Goal: Task Accomplishment & Management: Use online tool/utility

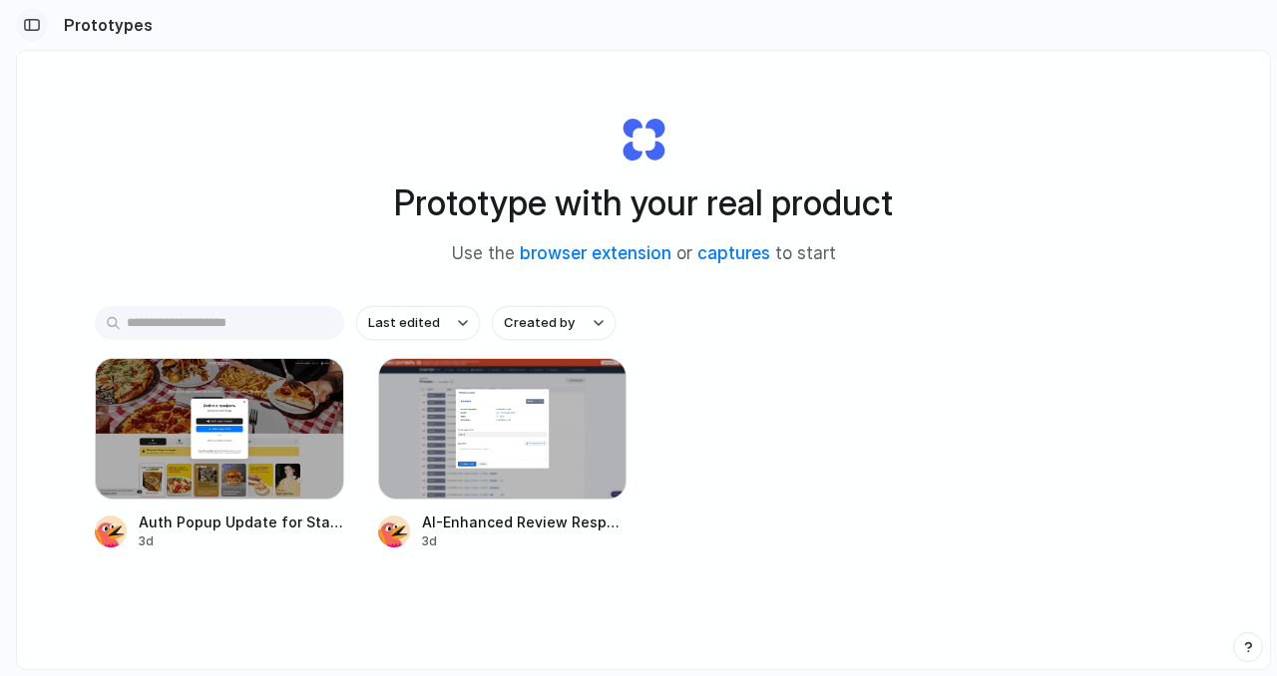
click at [25, 22] on div "button" at bounding box center [32, 25] width 18 height 14
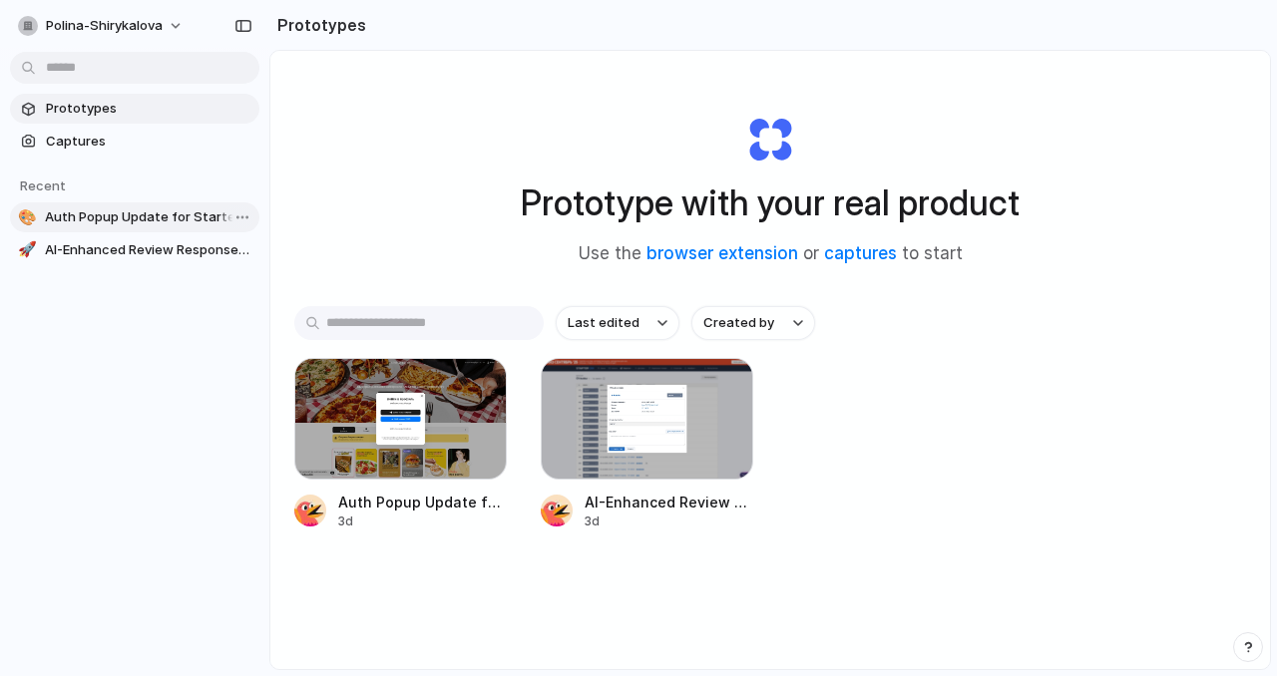
click at [130, 211] on span "Auth Popup Update for Starter Bistro" at bounding box center [148, 218] width 207 height 20
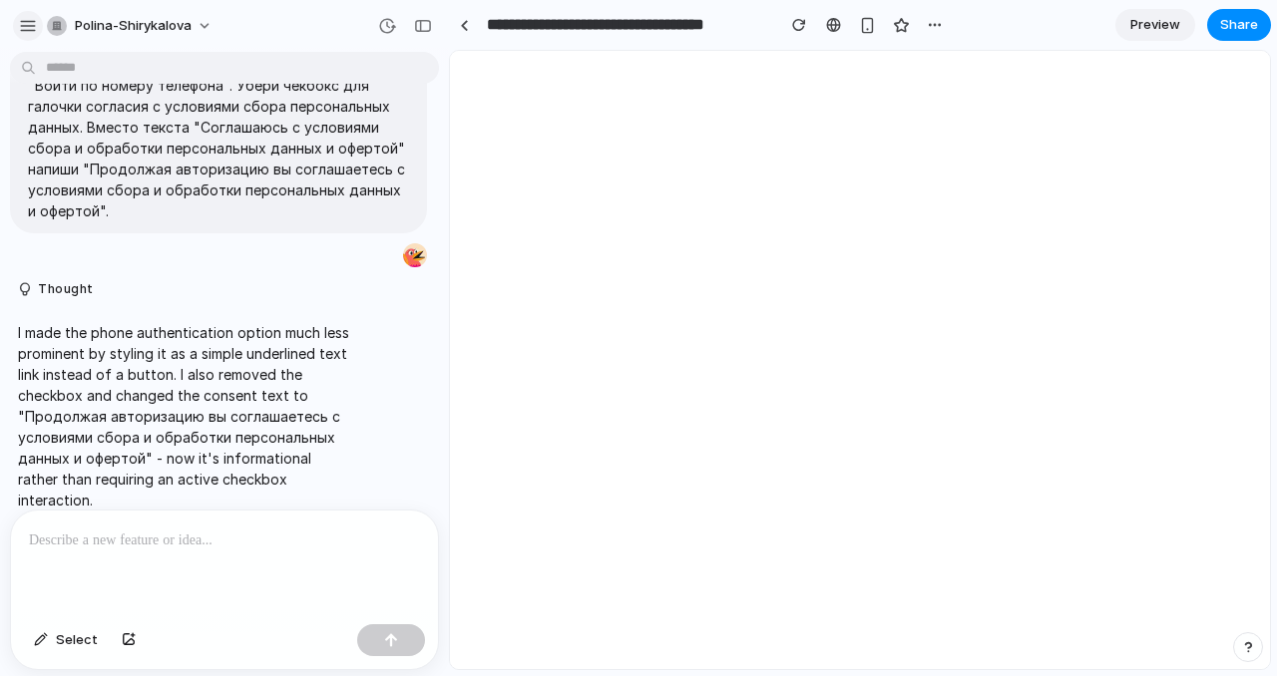
click at [19, 27] on div "button" at bounding box center [28, 26] width 18 height 18
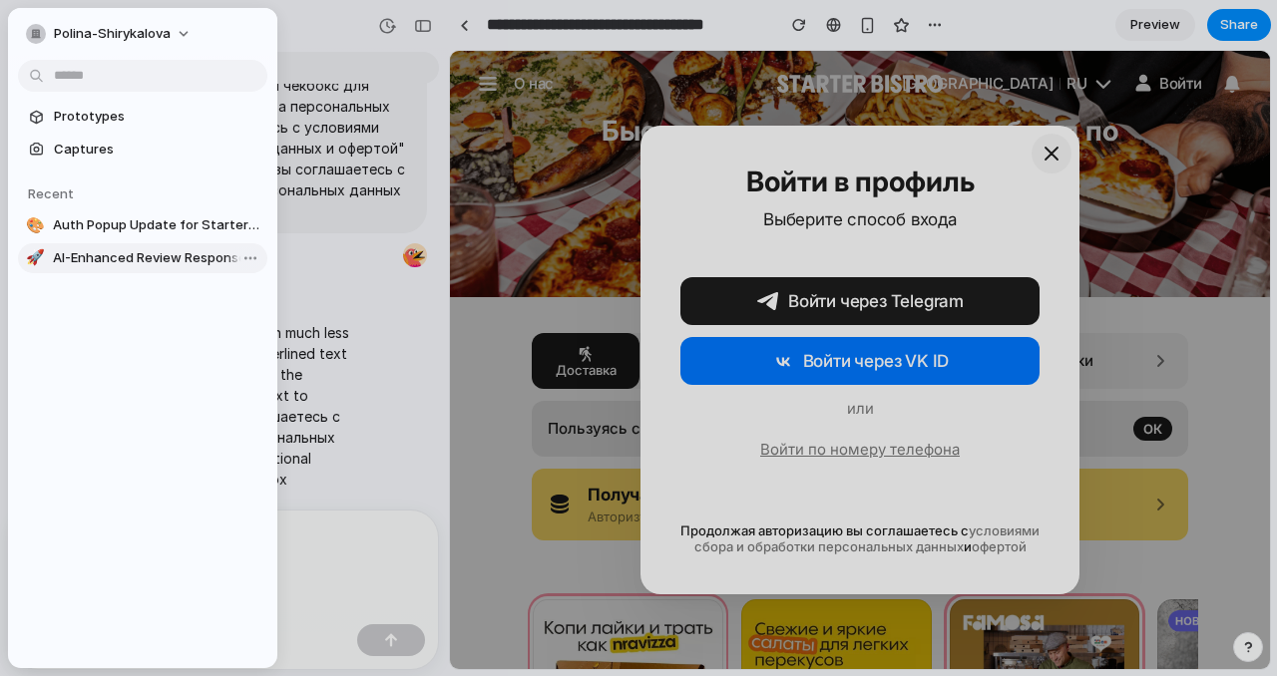
click at [124, 258] on span "AI-Enhanced Review Response System" at bounding box center [156, 258] width 207 height 20
type input "**********"
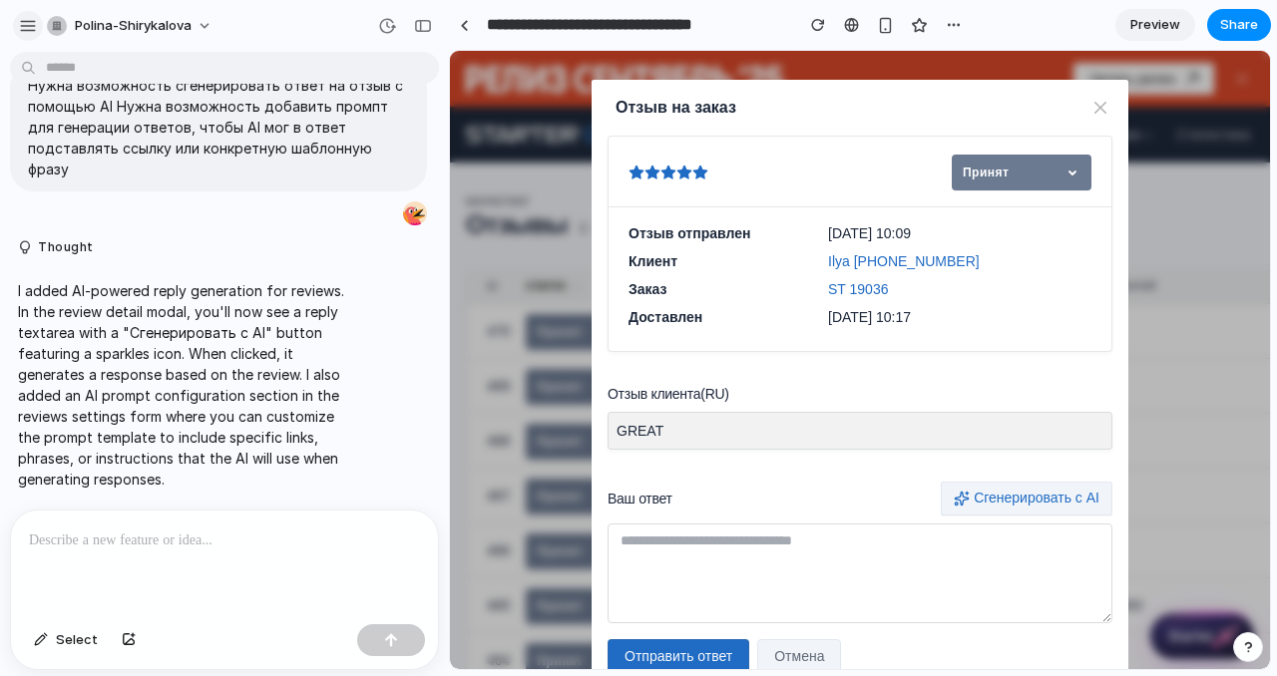
click at [26, 29] on div "button" at bounding box center [28, 26] width 18 height 18
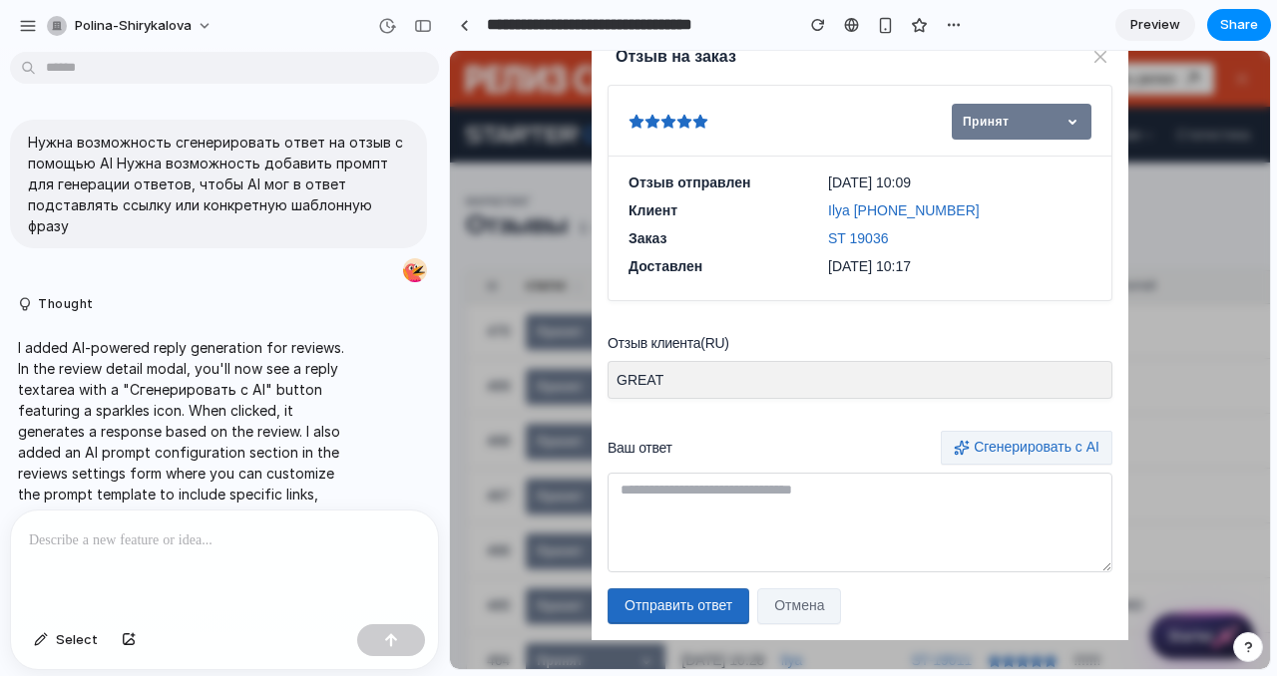
scroll to position [58, 0]
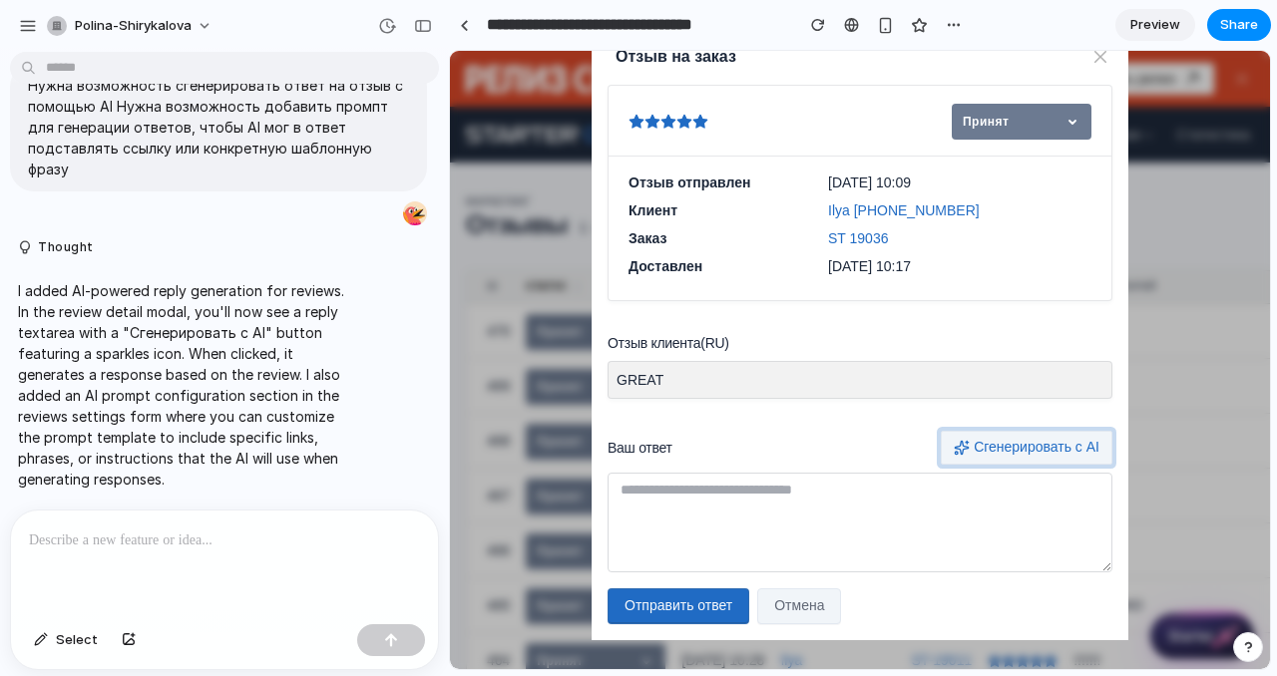
click at [1035, 444] on button "Сгенерировать с AI" at bounding box center [1027, 448] width 172 height 34
type textarea "**********"
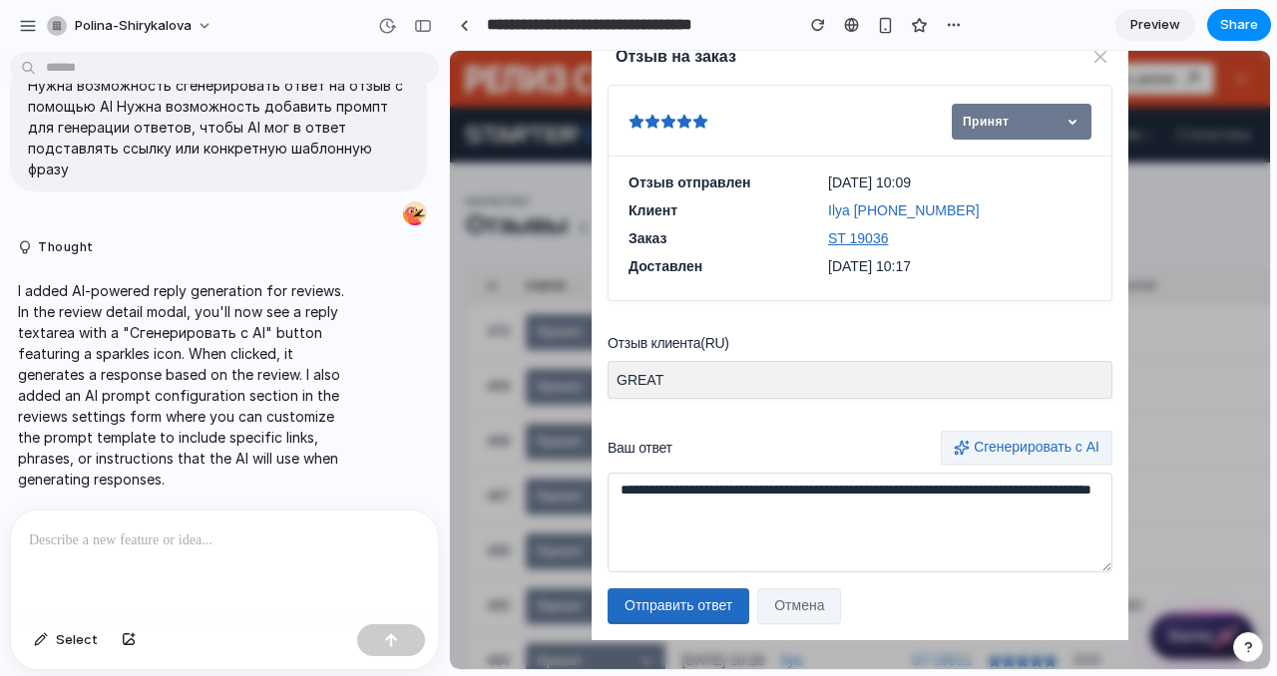
scroll to position [0, 0]
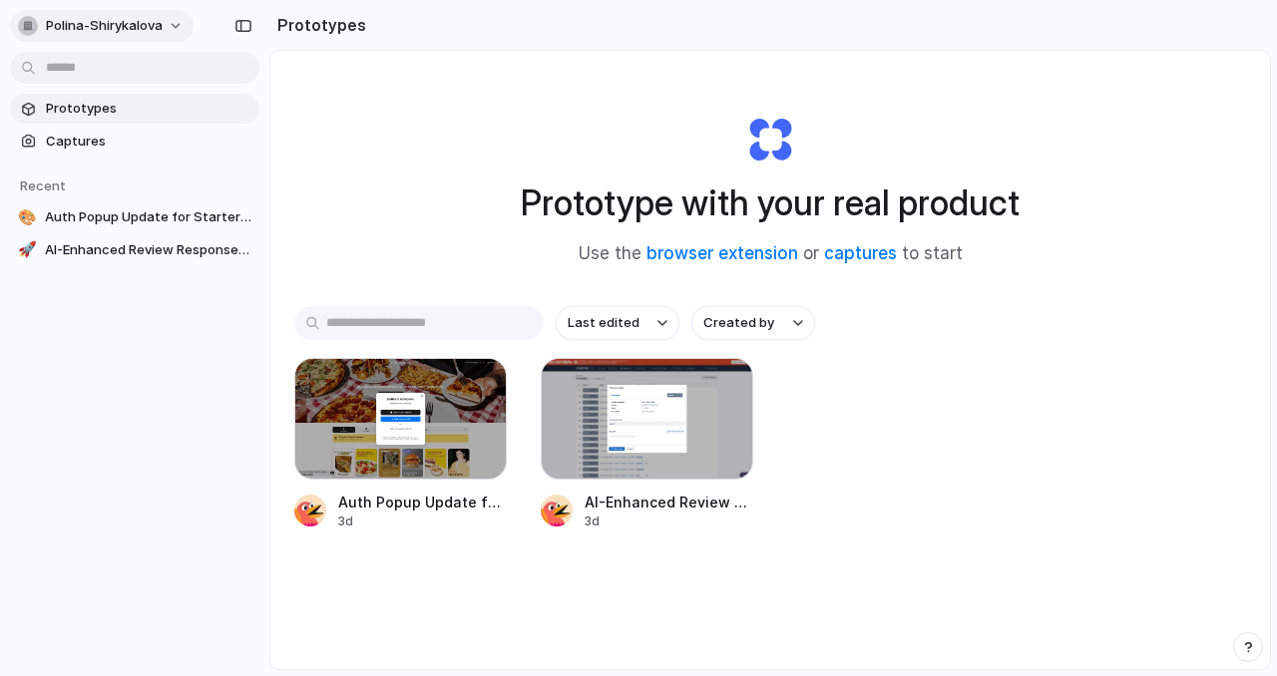
click at [173, 22] on button "polina-shirykalova" at bounding box center [102, 26] width 184 height 32
click at [173, 22] on div "Settings Invite members Change theme Sign out" at bounding box center [638, 338] width 1277 height 676
click at [114, 96] on link "Prototypes" at bounding box center [134, 109] width 249 height 30
click at [103, 18] on span "polina-shirykalova" at bounding box center [104, 26] width 117 height 20
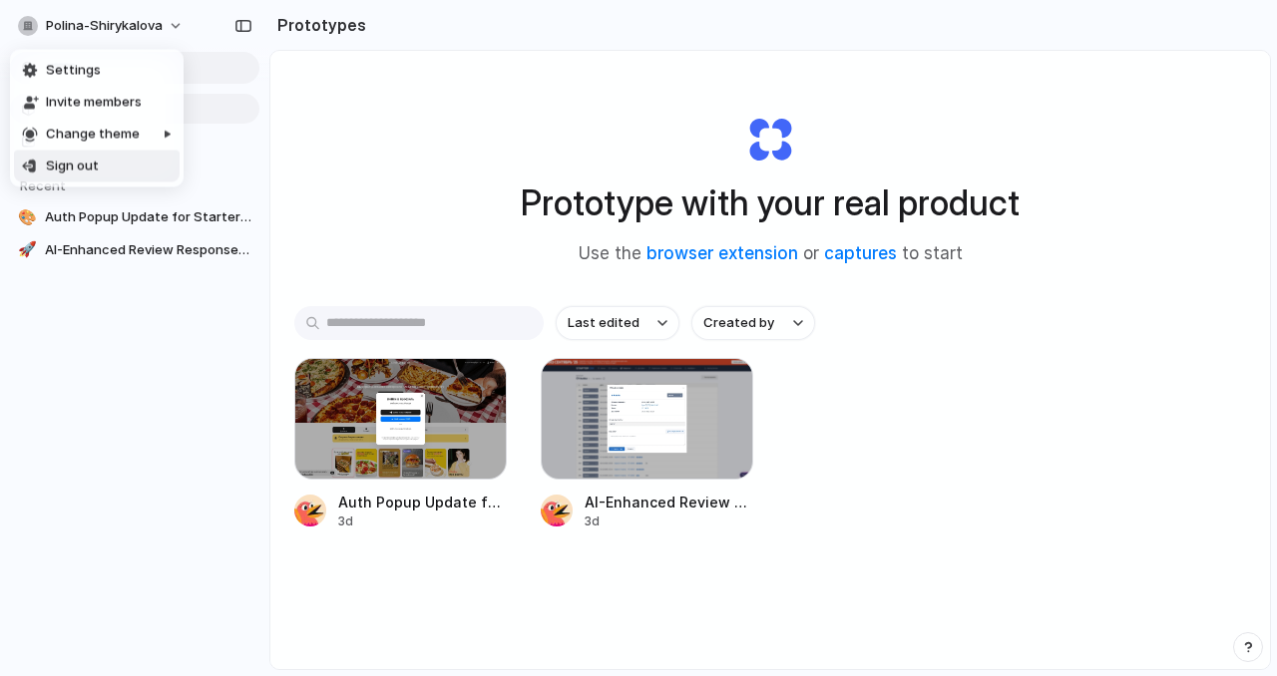
click at [98, 339] on div "Settings Invite members Change theme Sign out" at bounding box center [638, 338] width 1277 height 676
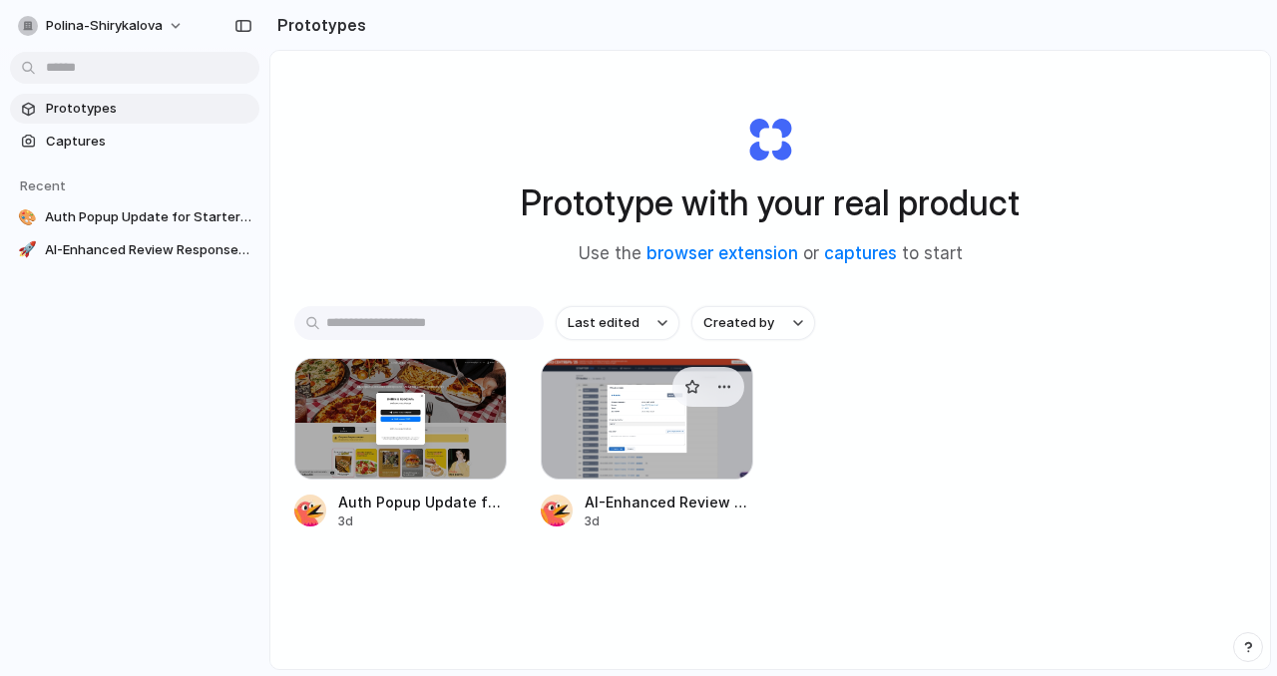
click at [637, 415] on div at bounding box center [647, 419] width 212 height 122
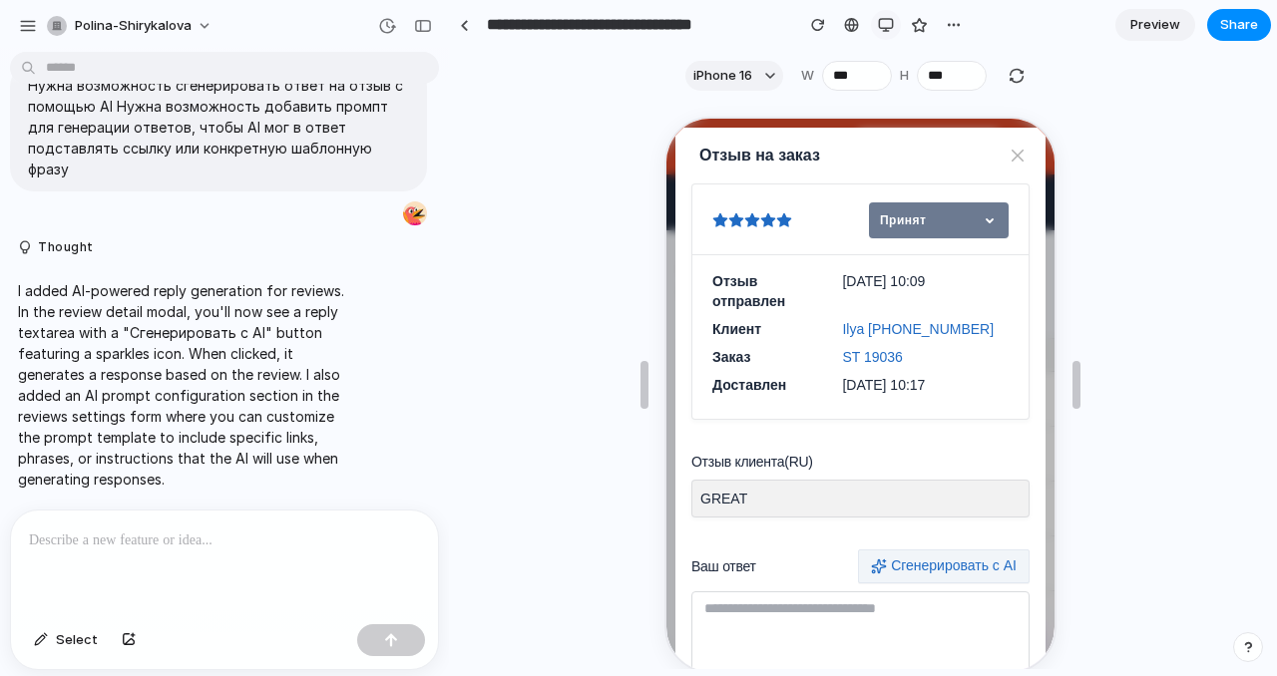
click at [884, 21] on div "button" at bounding box center [886, 25] width 16 height 16
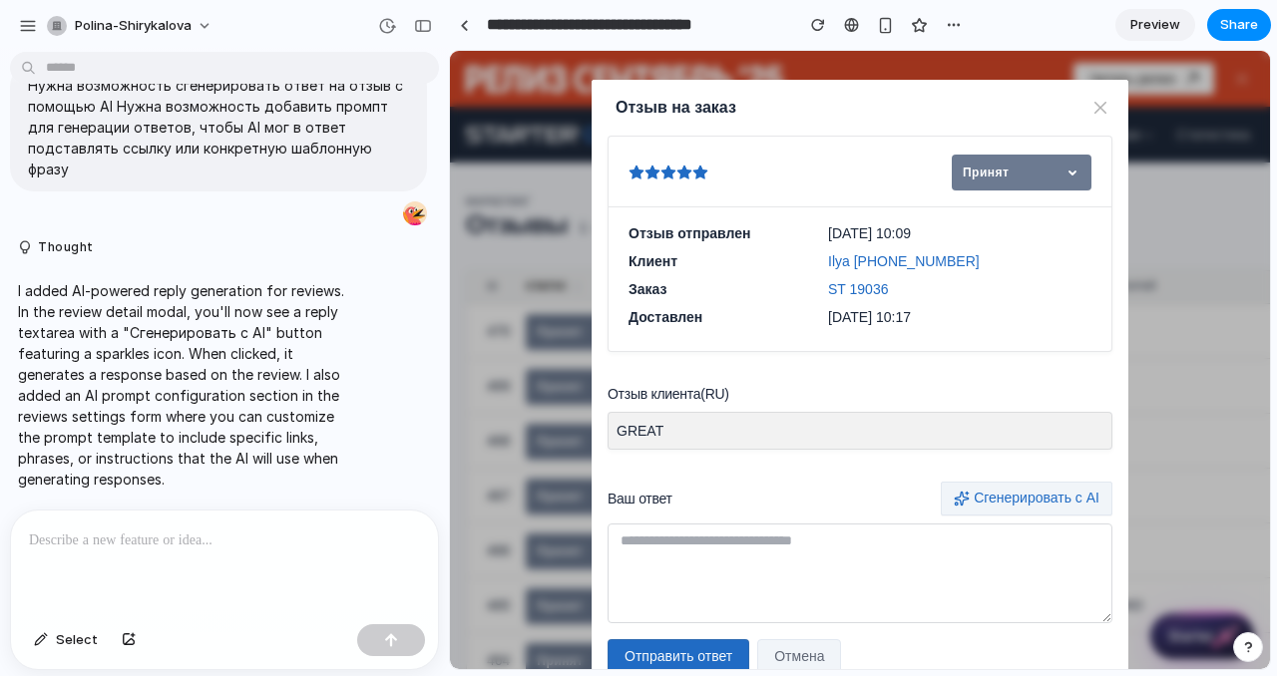
click at [202, 569] on div at bounding box center [224, 564] width 427 height 106
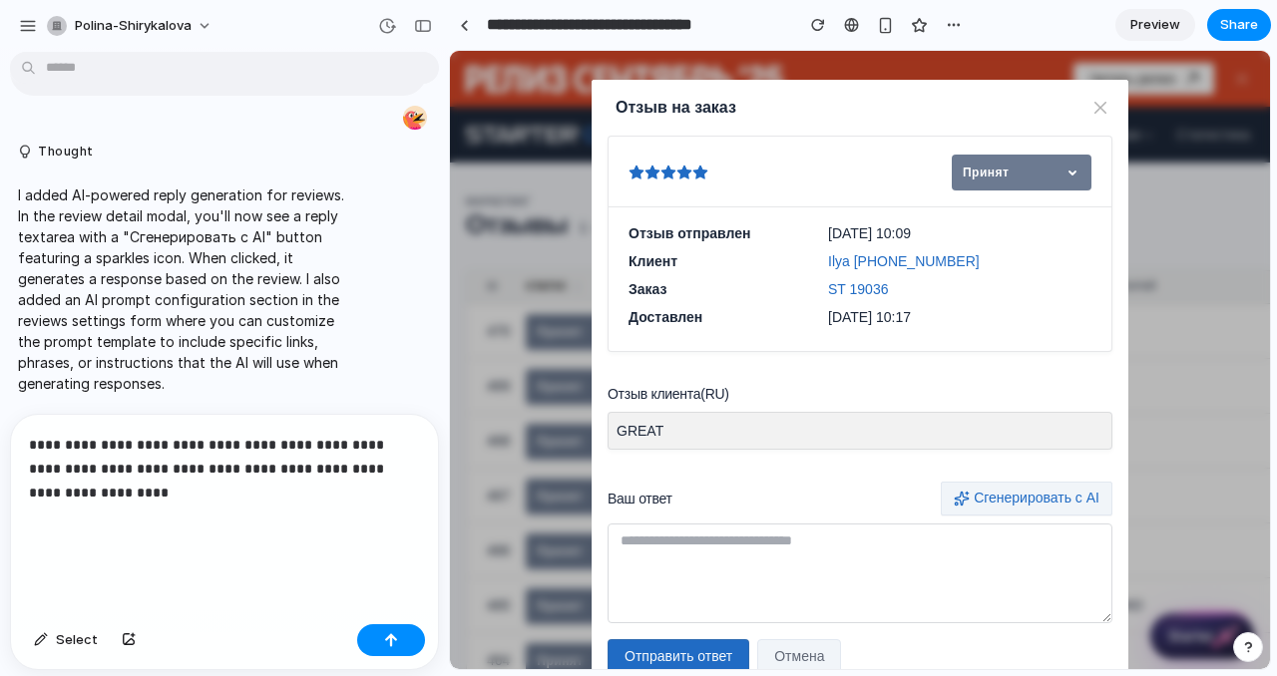
scroll to position [106, 0]
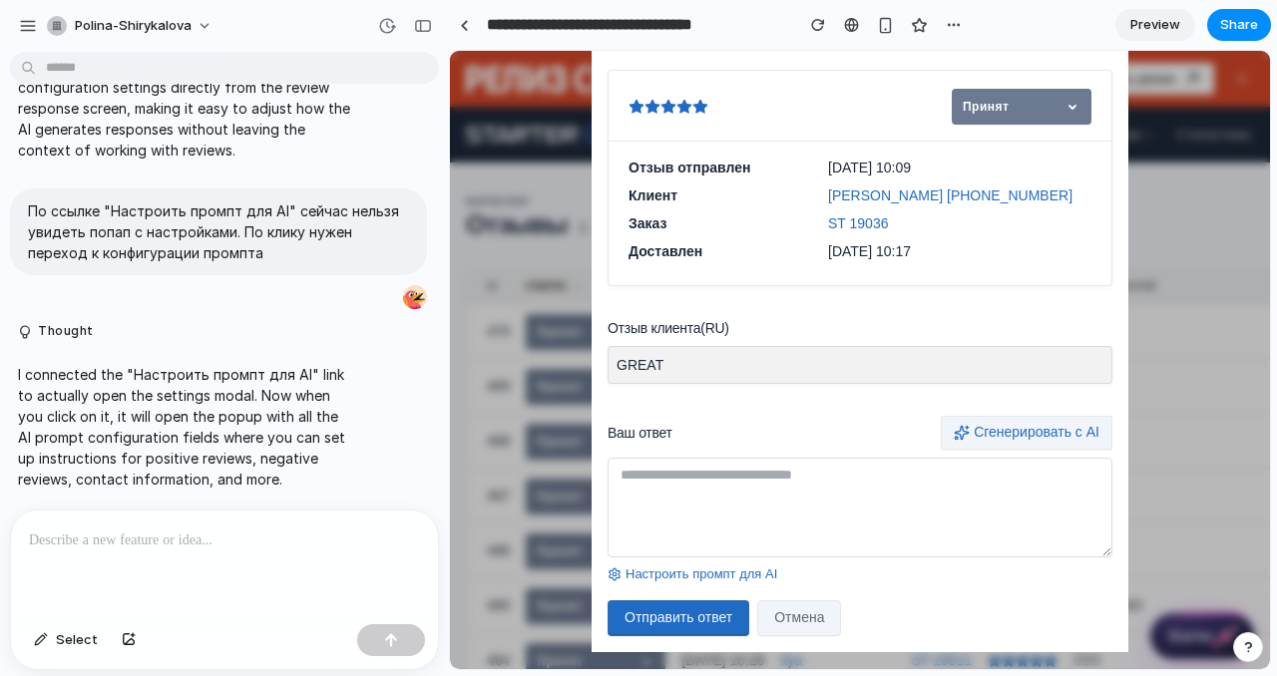
scroll to position [78, 0]
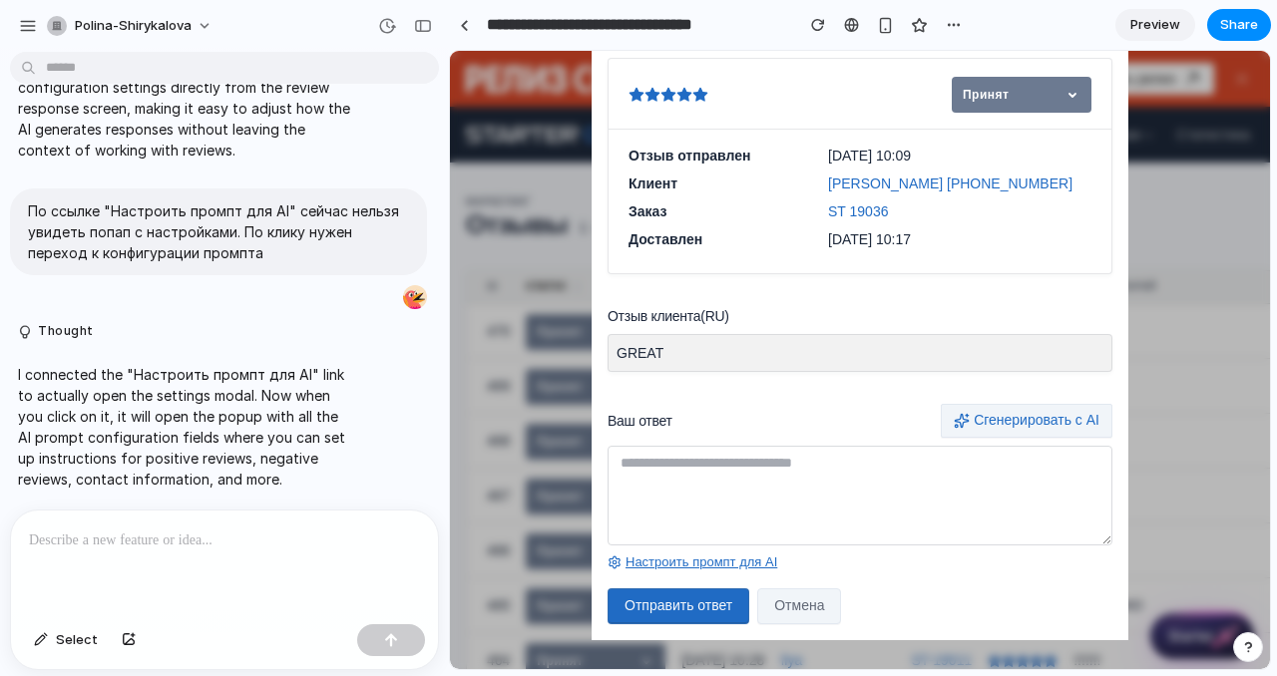
click at [711, 561] on link "Настроить промпт для AI" at bounding box center [693, 563] width 170 height 19
click at [706, 561] on link "Настроить промпт для AI" at bounding box center [693, 563] width 170 height 19
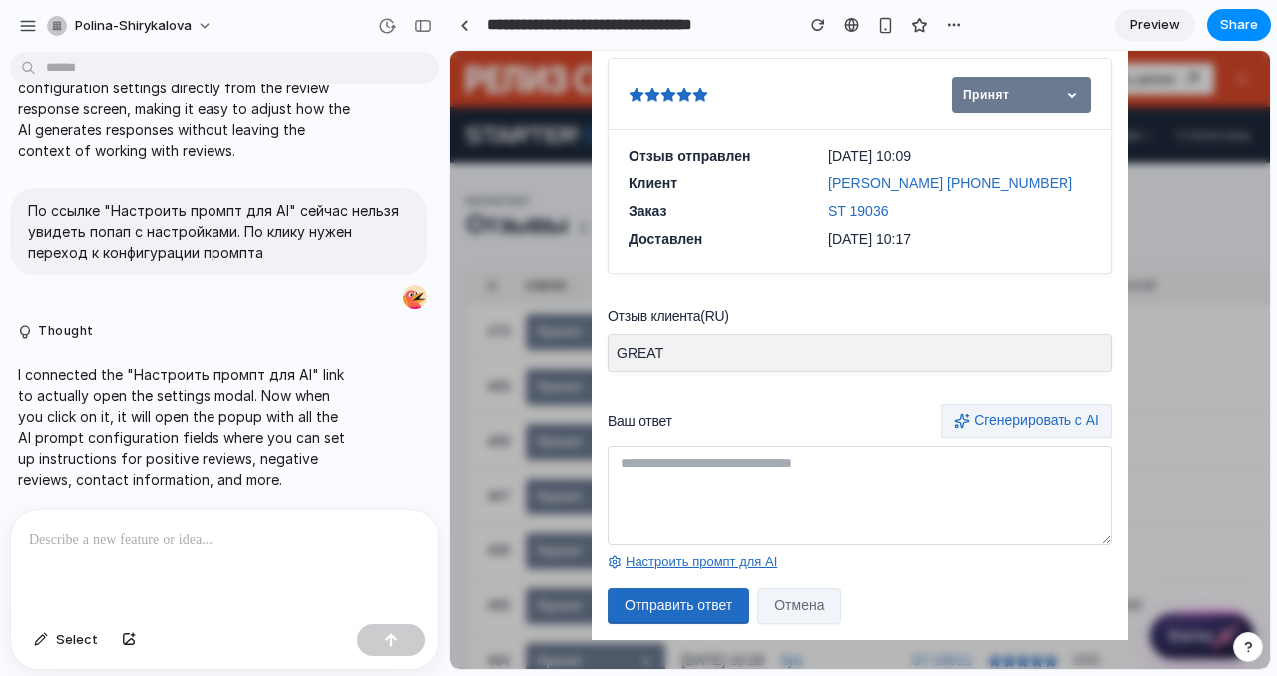
click at [706, 561] on link "Настроить промпт для AI" at bounding box center [693, 563] width 170 height 19
click at [1156, 12] on link "Preview" at bounding box center [1155, 25] width 80 height 32
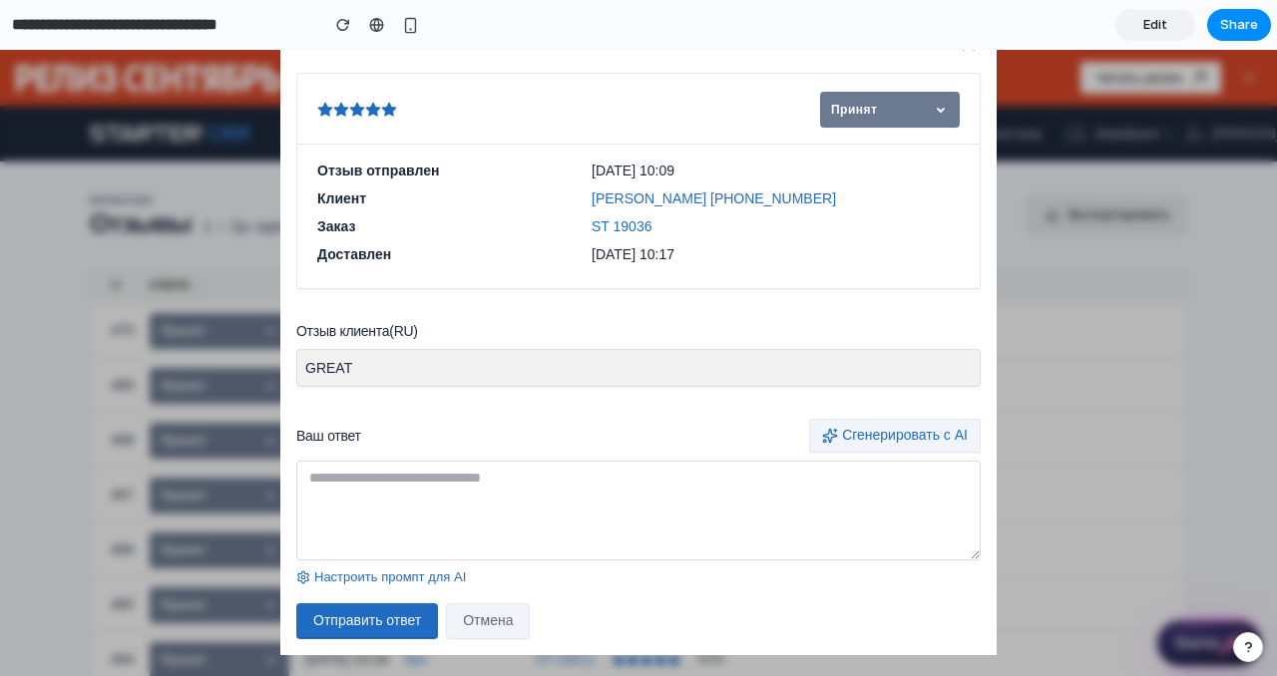
scroll to position [69, 0]
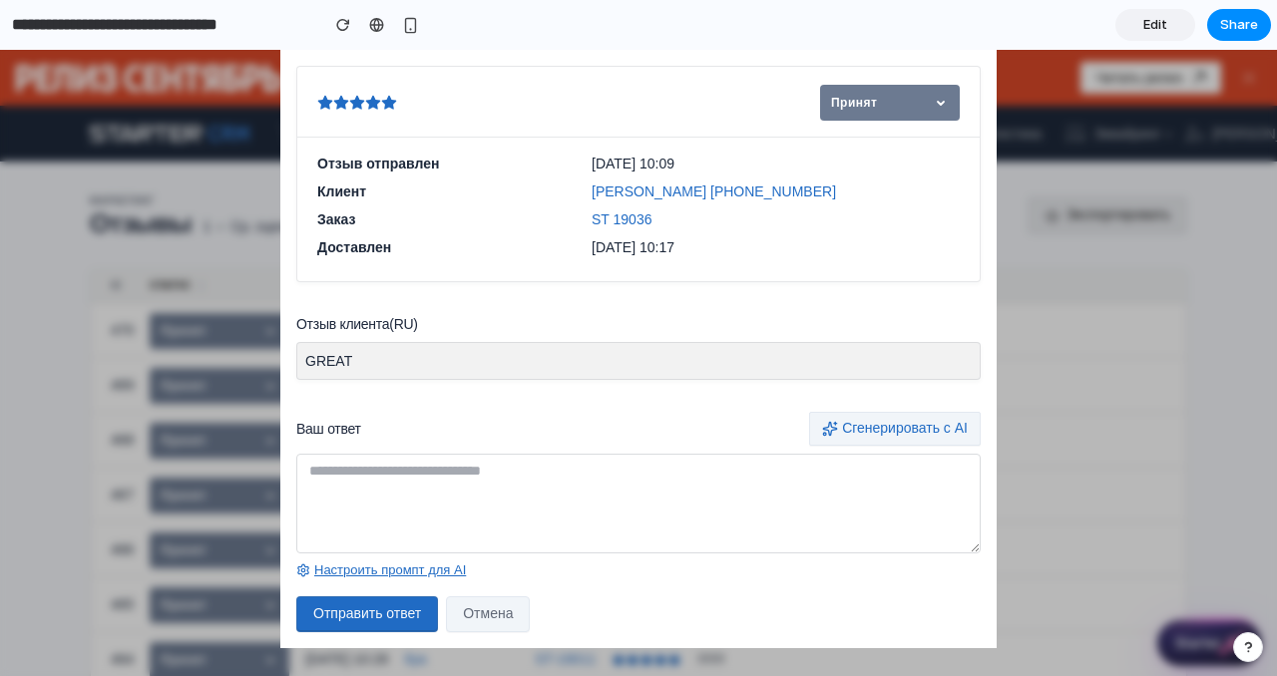
click at [392, 570] on link "Настроить промпт для AI" at bounding box center [381, 571] width 170 height 19
click at [296, 569] on icon at bounding box center [303, 571] width 14 height 14
click at [317, 566] on link "Настроить промпт для AI" at bounding box center [381, 571] width 170 height 19
click at [1154, 4] on section "**********" at bounding box center [635, 25] width 1271 height 50
click at [1151, 37] on link "Edit" at bounding box center [1155, 25] width 80 height 32
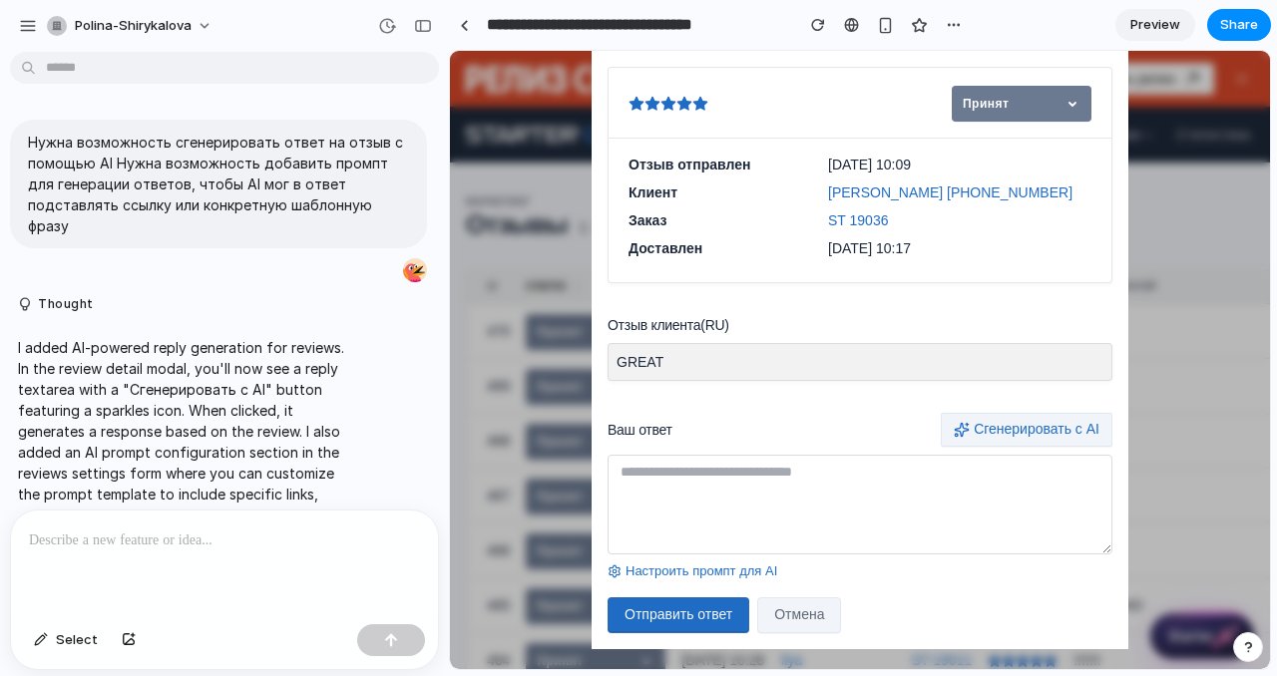
scroll to position [1212, 0]
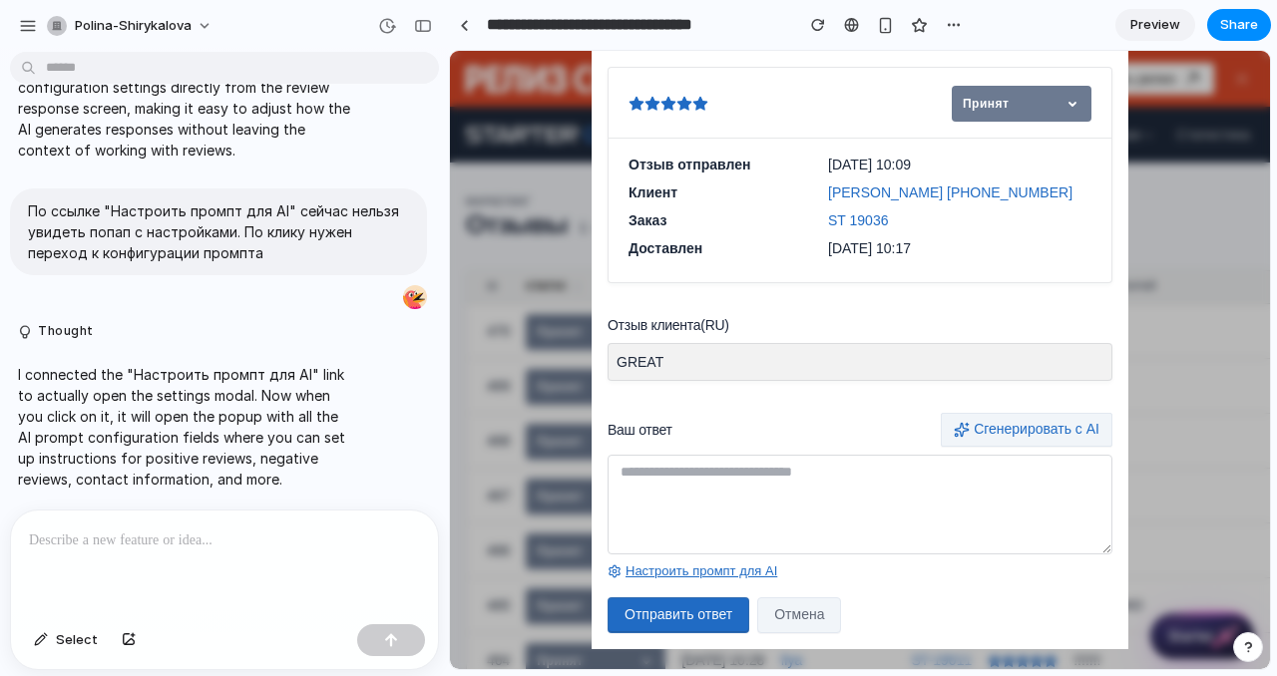
click at [706, 578] on link "Настроить промпт для AI" at bounding box center [693, 572] width 170 height 19
click at [710, 568] on link "Настроить промпт для AI" at bounding box center [693, 572] width 170 height 19
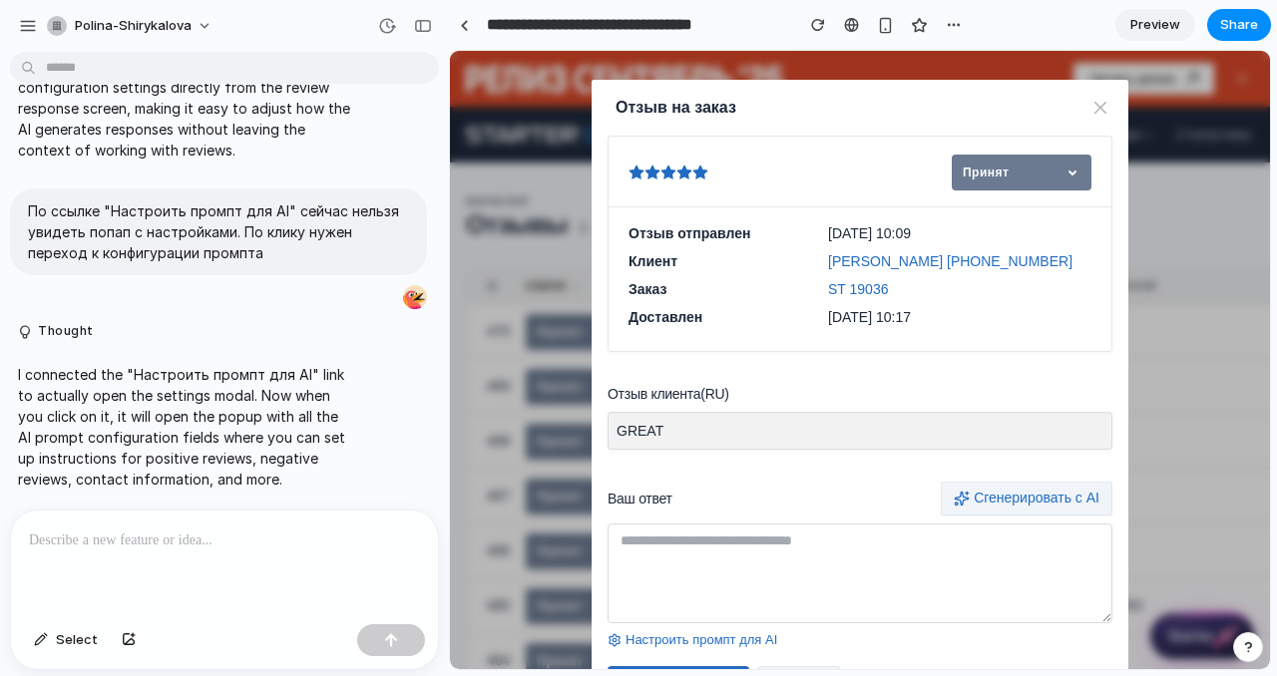
click at [687, 171] on icon at bounding box center [684, 173] width 15 height 14
click at [1056, 173] on span "Принят" at bounding box center [1022, 173] width 140 height 36
click at [873, 261] on span "[PERSON_NAME] [PHONE_NUMBER]" at bounding box center [950, 261] width 244 height 20
click at [859, 292] on span "ST 19036" at bounding box center [858, 289] width 60 height 20
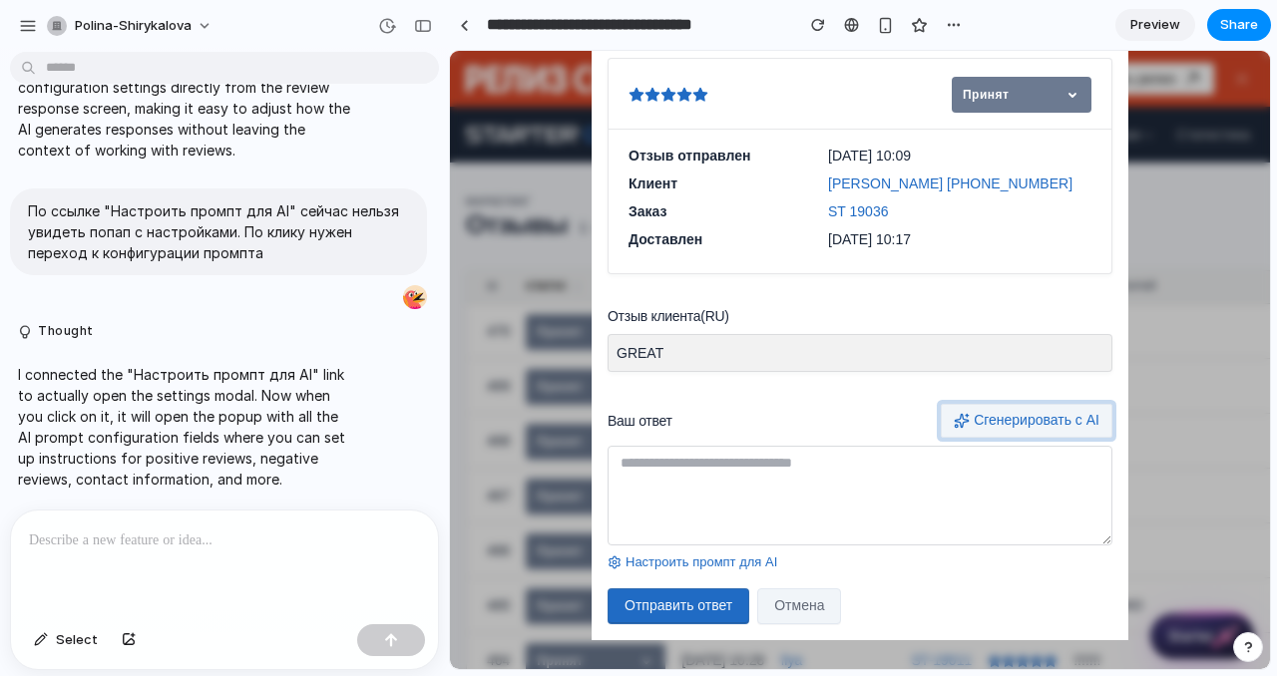
click at [1088, 425] on button "Сгенерировать с AI" at bounding box center [1027, 421] width 172 height 34
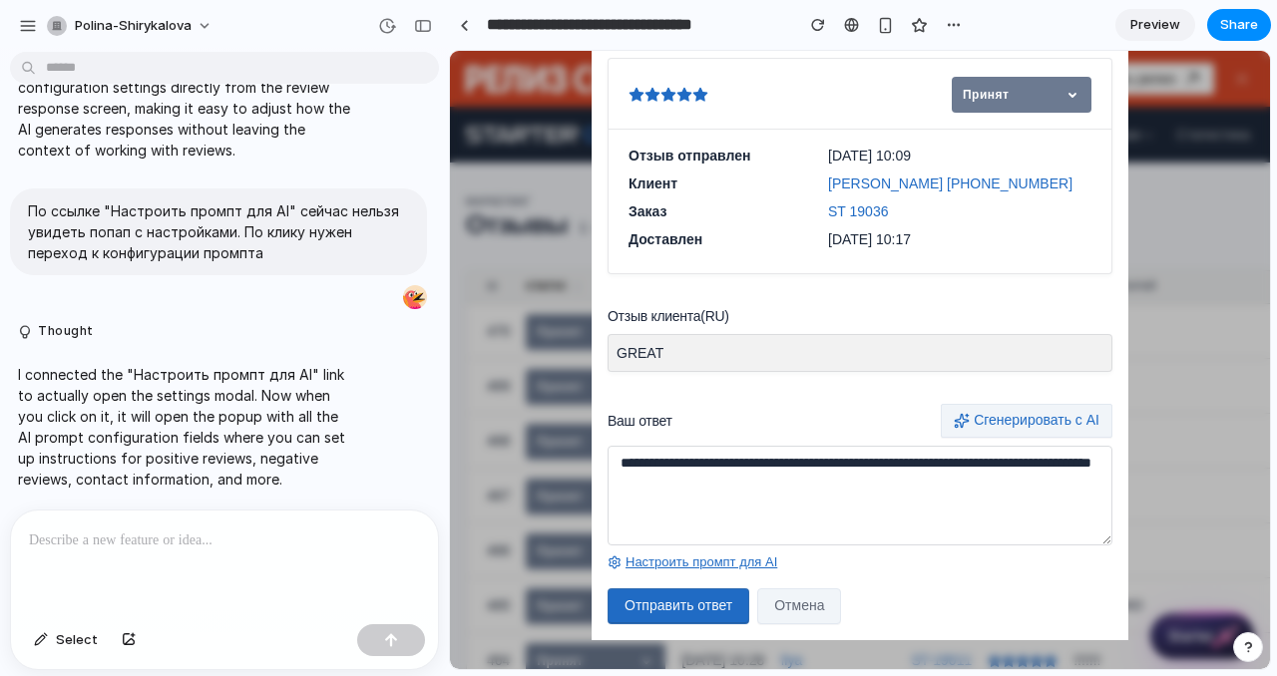
click at [680, 562] on link "Настроить промпт для AI" at bounding box center [693, 563] width 170 height 19
click at [816, 608] on button "Отмена" at bounding box center [799, 607] width 84 height 36
click at [673, 603] on button "Отправить ответ" at bounding box center [679, 607] width 142 height 36
click at [721, 560] on link "Настроить промпт для AI" at bounding box center [693, 563] width 170 height 19
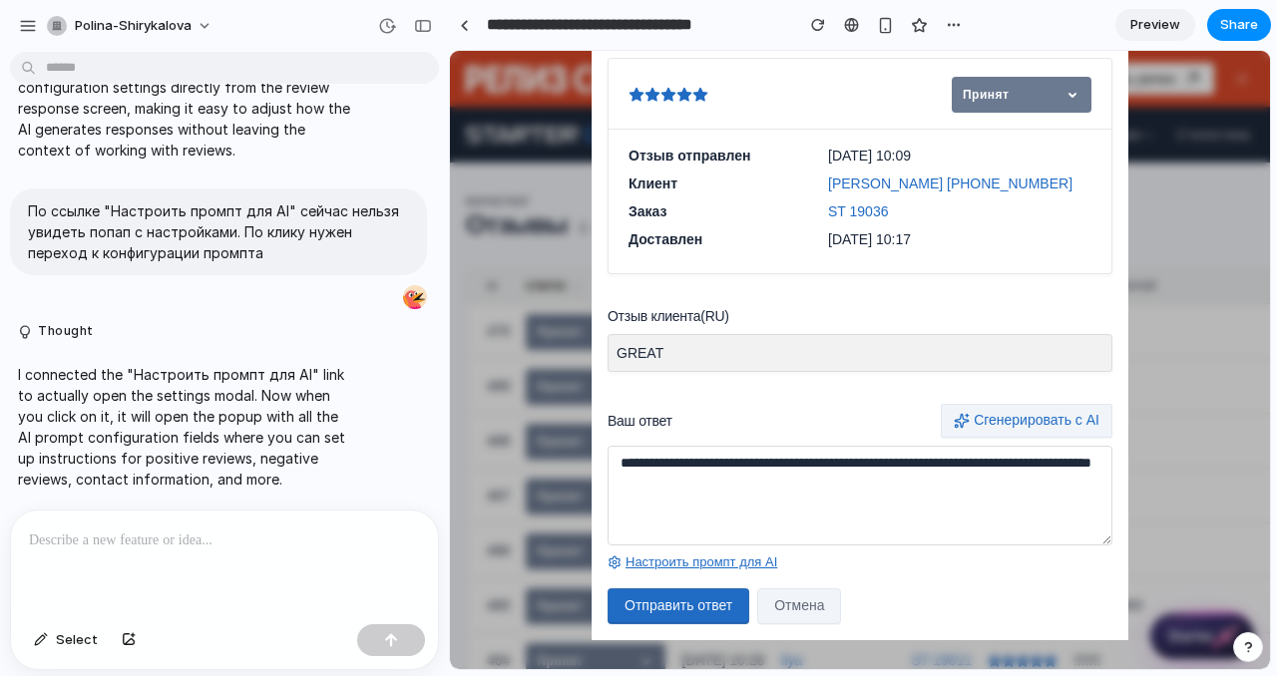
click at [721, 560] on link "Настроить промпт для AI" at bounding box center [693, 563] width 170 height 19
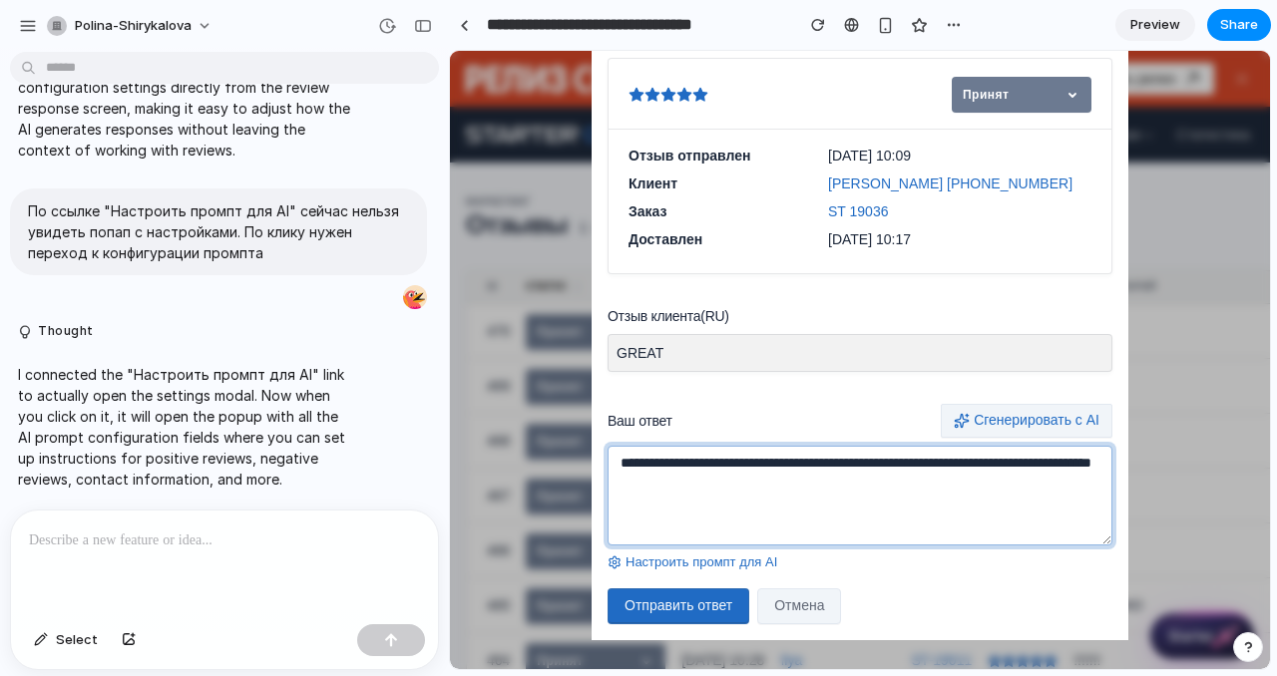
drag, startPoint x: 938, startPoint y: 500, endPoint x: 500, endPoint y: 455, distance: 440.3
click at [500, 455] on div "**********" at bounding box center [860, 360] width 820 height 619
type textarea "**********"
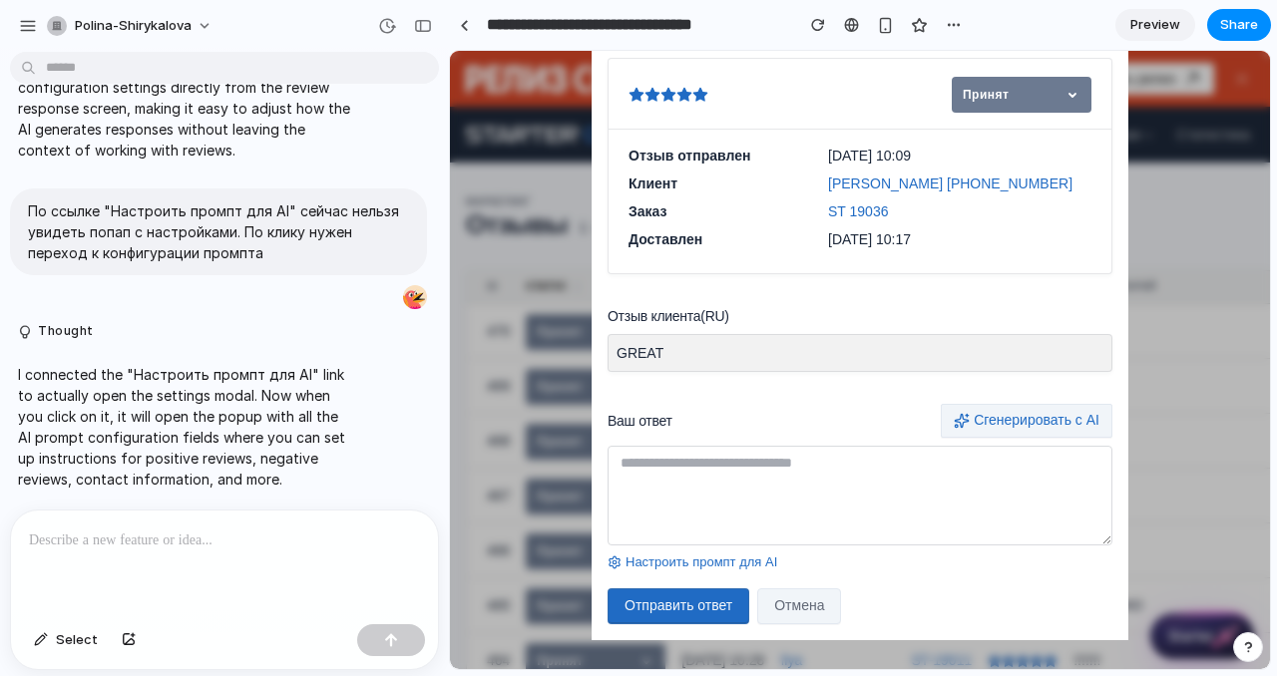
click at [153, 504] on div "Нужна возможность сгенерировать ответ на отзыв с помощью AI Нужна возможность д…" at bounding box center [218, 285] width 437 height 450
click at [153, 532] on p at bounding box center [224, 541] width 391 height 24
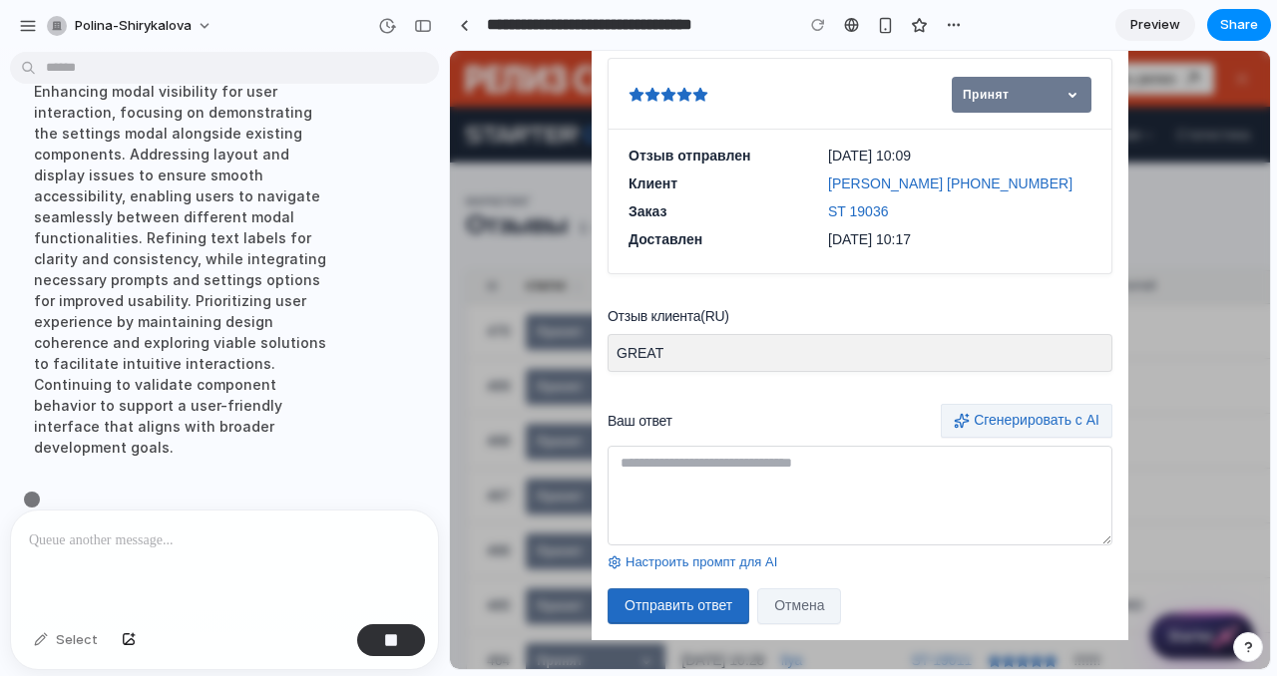
scroll to position [1804, 0]
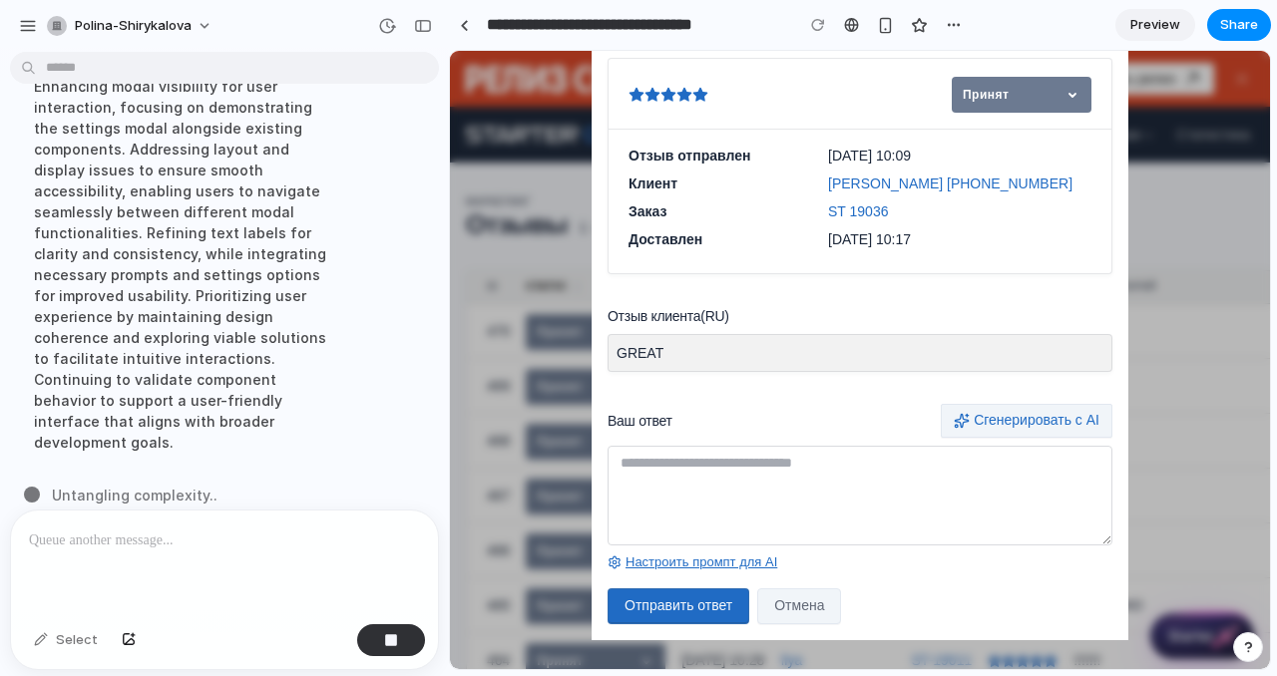
click at [744, 564] on link "Настроить промпт для AI" at bounding box center [693, 563] width 170 height 19
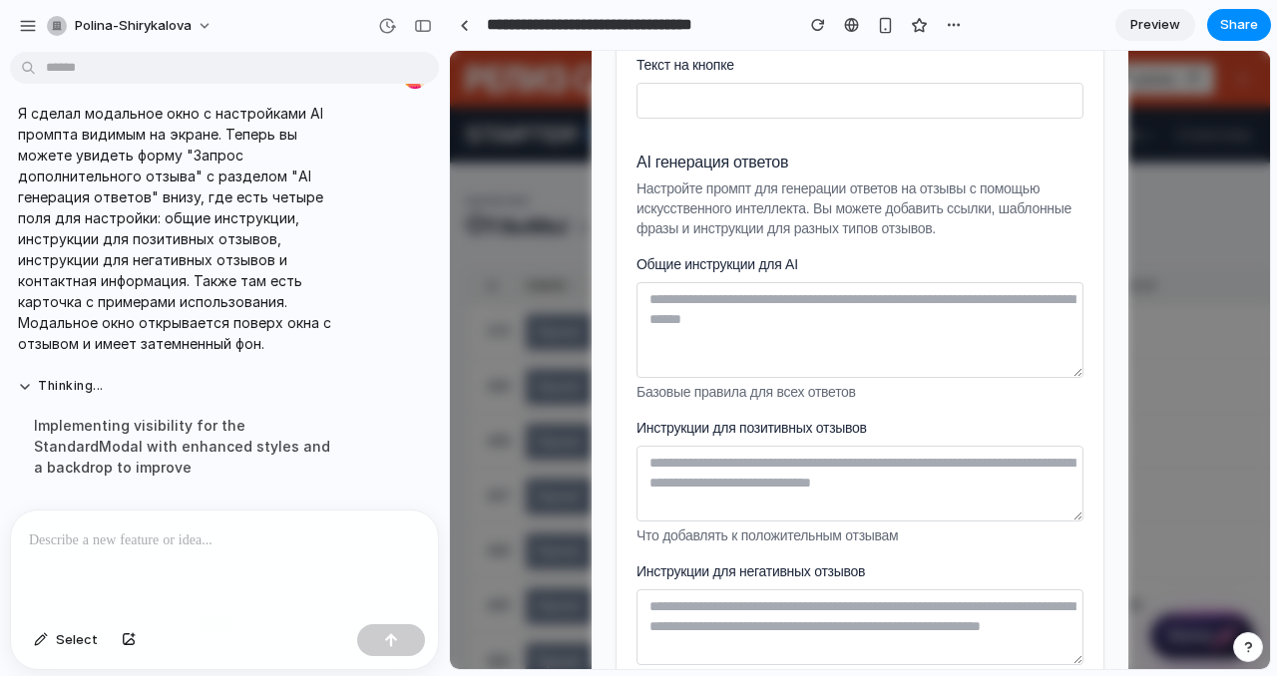
scroll to position [742, 0]
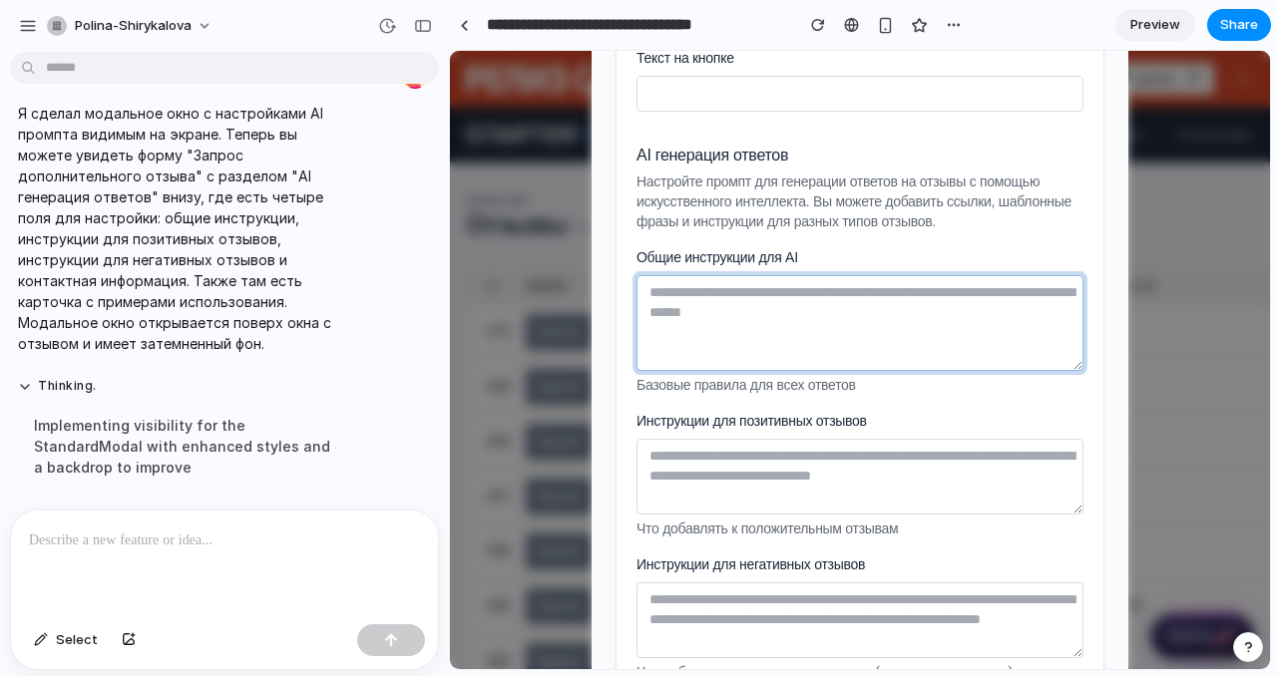
click at [790, 315] on textarea "Общие инструкции для AI" at bounding box center [859, 323] width 447 height 96
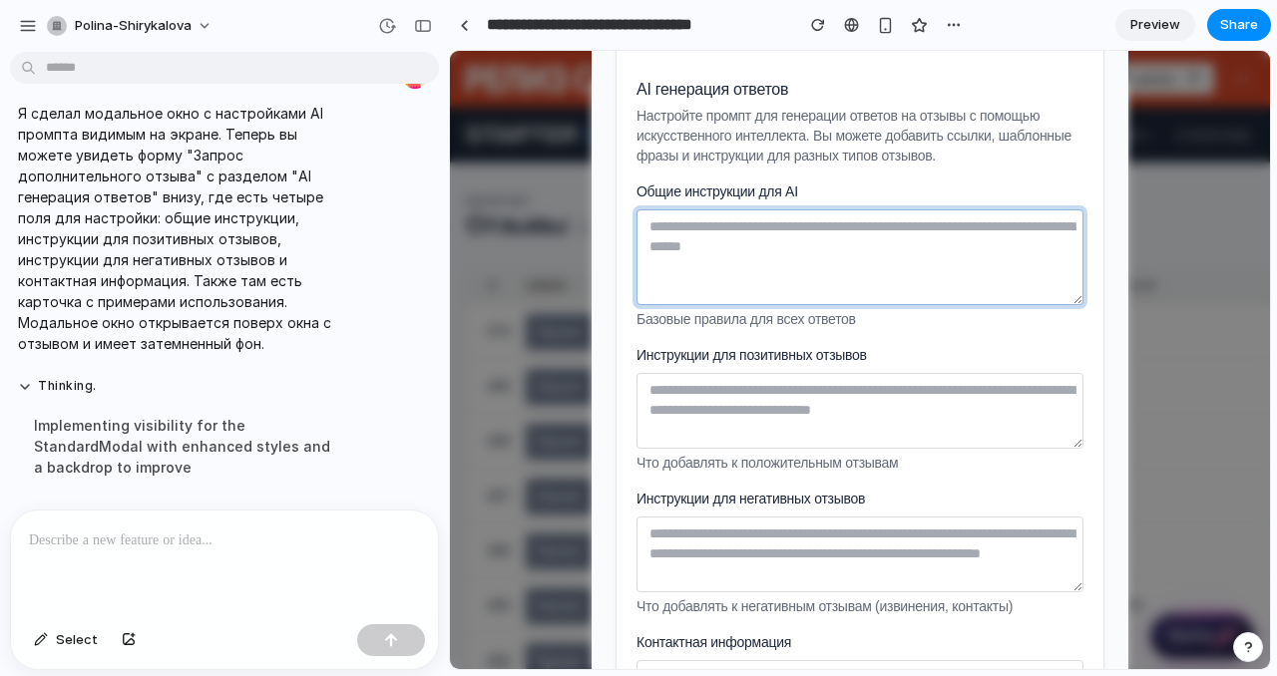
scroll to position [800, 0]
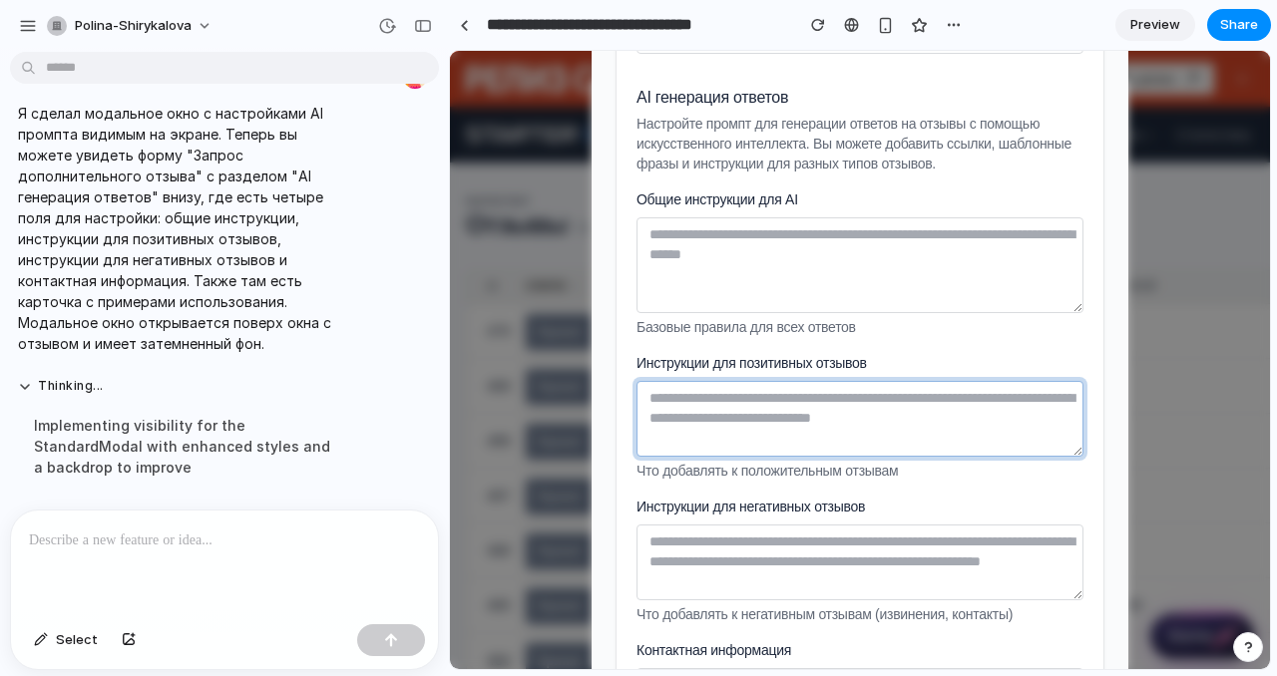
click at [916, 414] on textarea "Инструкции для позитивных отзывов" at bounding box center [859, 419] width 447 height 76
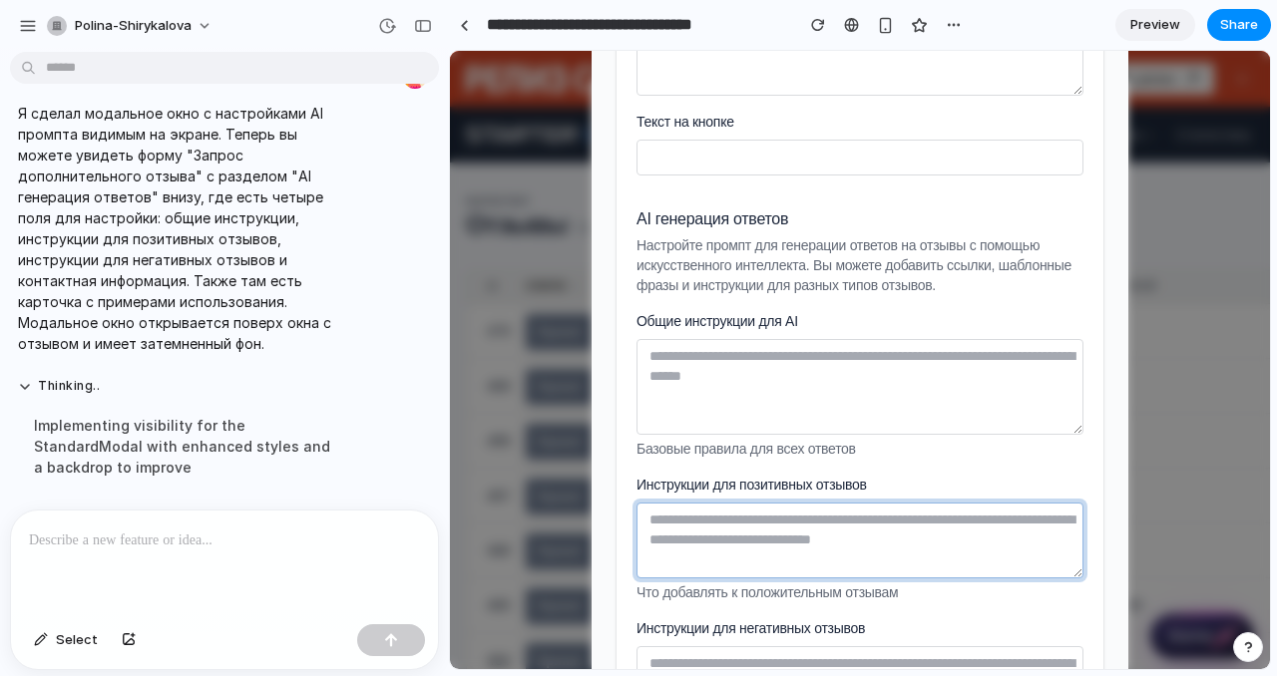
scroll to position [0, 0]
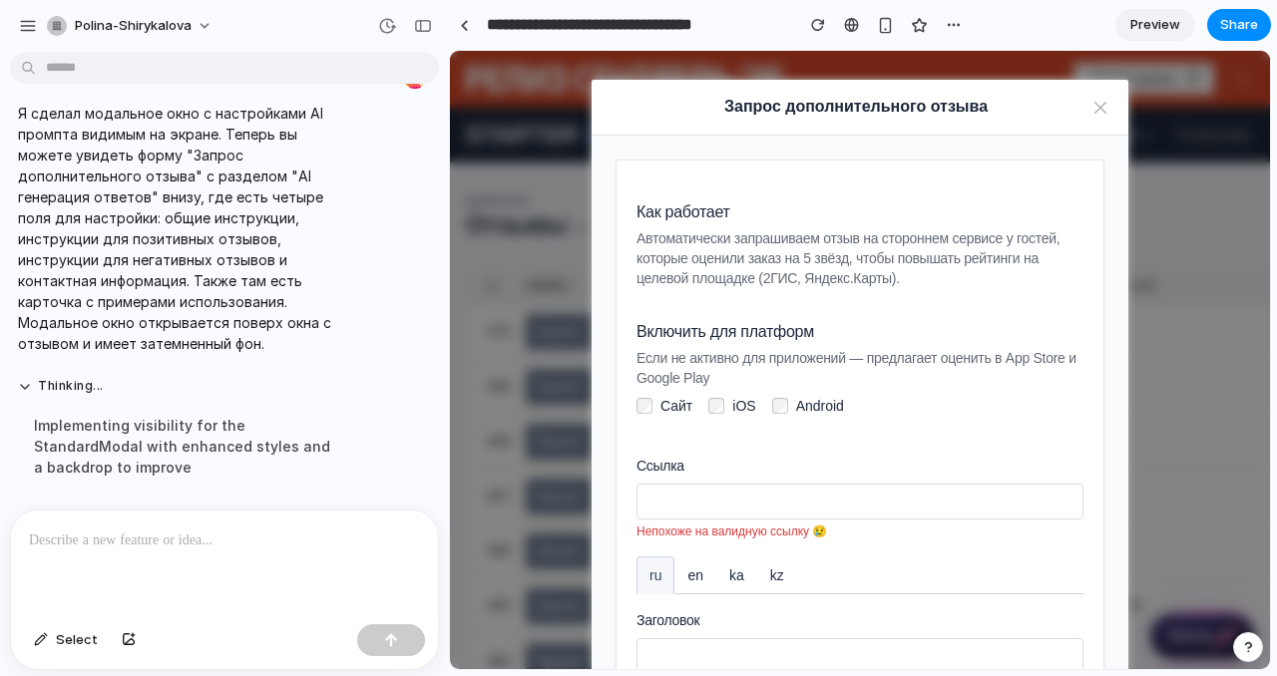
click at [1147, 31] on span "Preview" at bounding box center [1155, 25] width 50 height 20
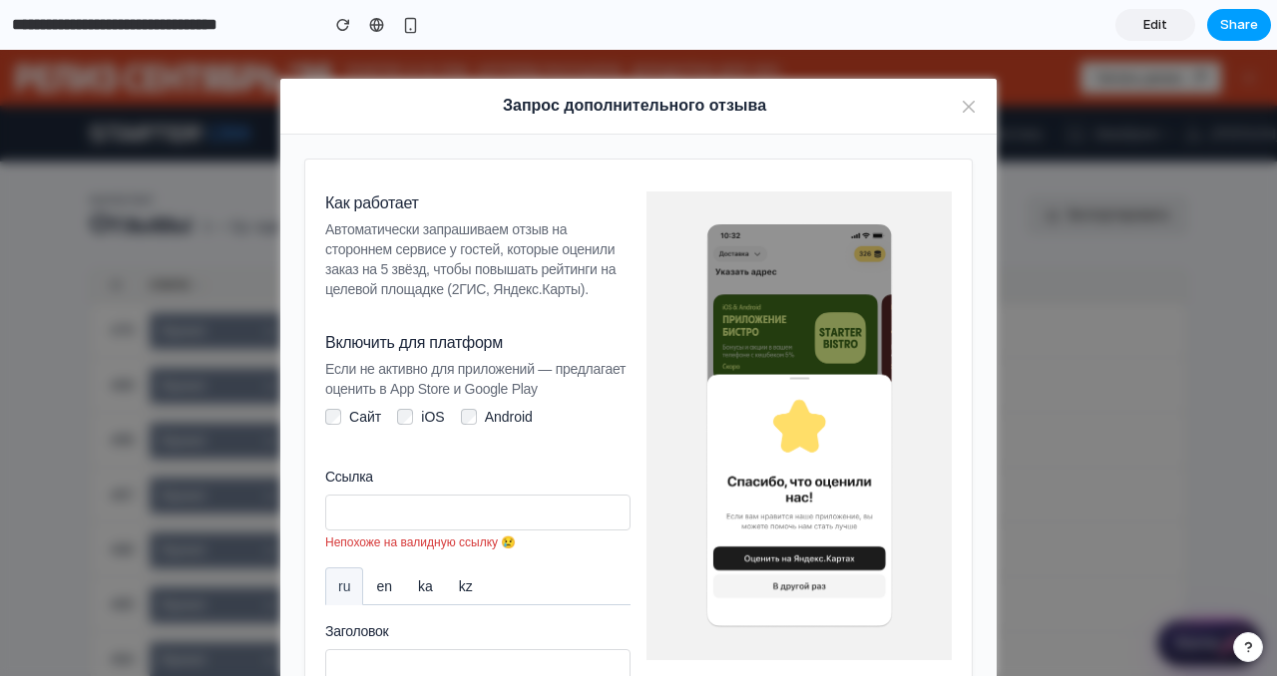
click at [1240, 23] on span "Share" at bounding box center [1239, 25] width 38 height 20
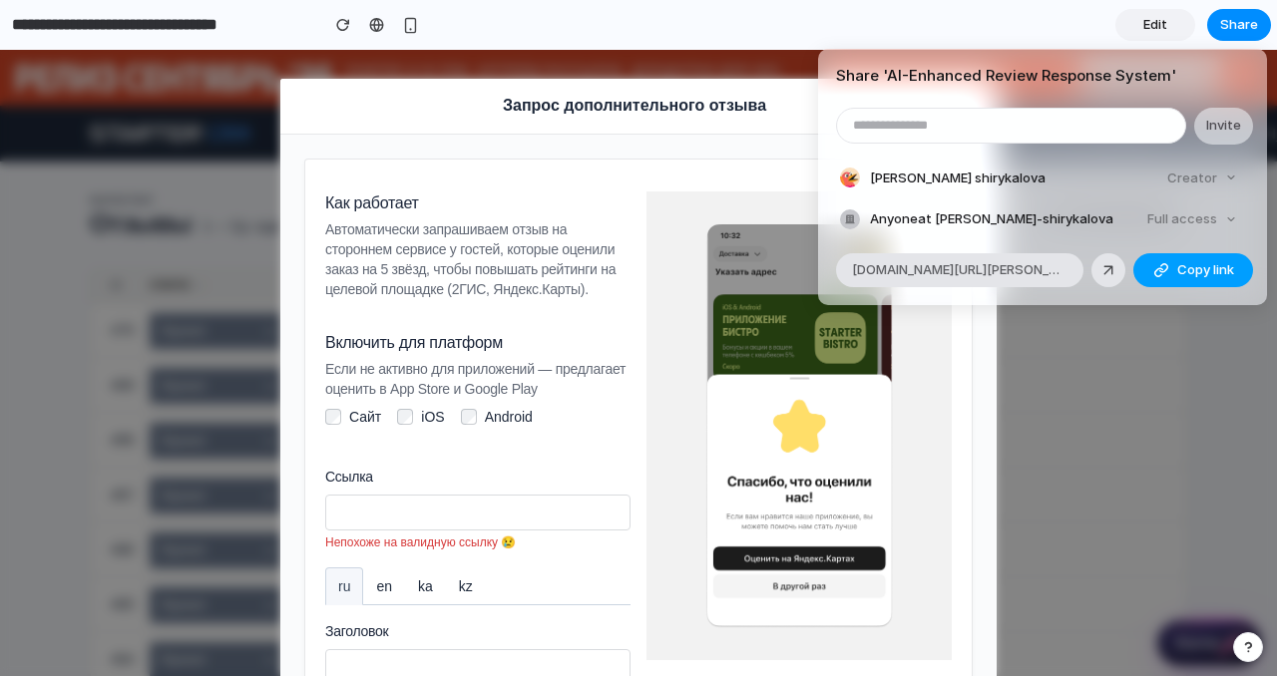
click at [1236, 263] on button "Copy link" at bounding box center [1193, 270] width 120 height 34
click at [1178, 396] on div "Share ' AI-Enhanced Review Response System ' Invite [PERSON_NAME] shirykalova C…" at bounding box center [638, 338] width 1277 height 676
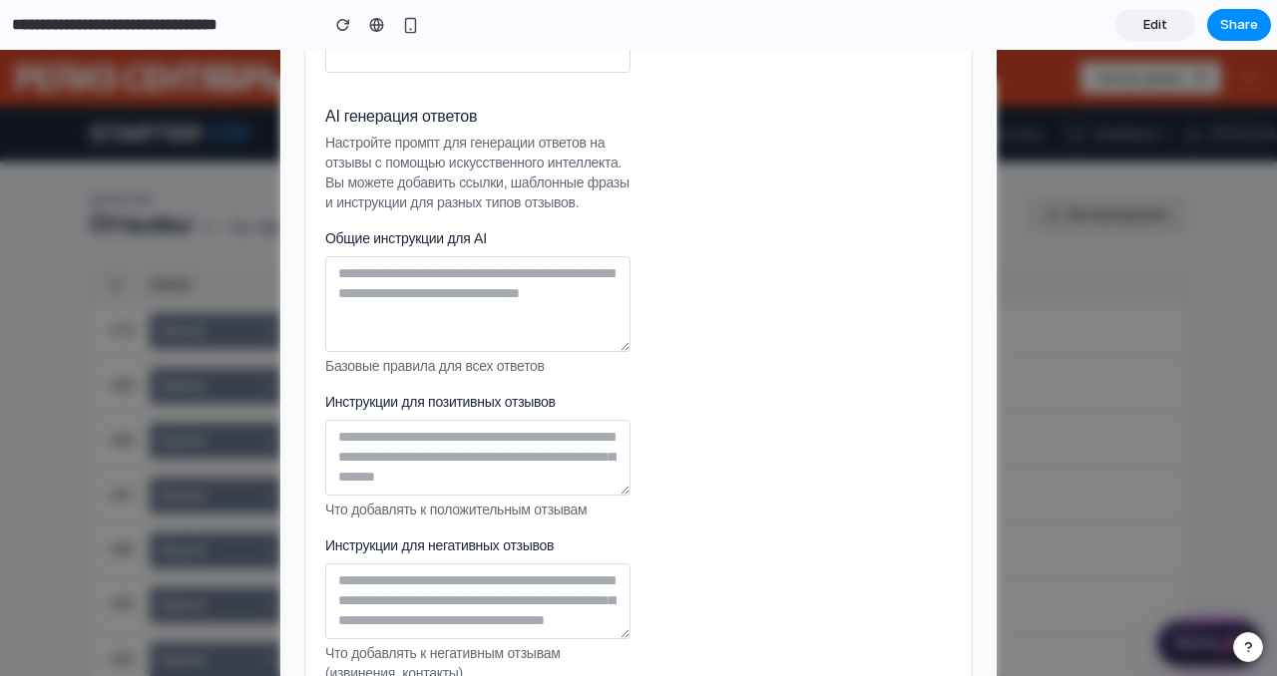
scroll to position [791, 0]
drag, startPoint x: 488, startPoint y: 136, endPoint x: 317, endPoint y: 136, distance: 170.6
click at [317, 136] on form "Как работает Автоматически запрашиваем отзыв на стороннем сервисе у гостей, кот…" at bounding box center [477, 293] width 321 height 1787
click at [519, 353] on textarea "Общие инструкции для AI" at bounding box center [477, 305] width 305 height 96
click at [513, 497] on textarea "Инструкции для позитивных отзывов" at bounding box center [477, 459] width 305 height 76
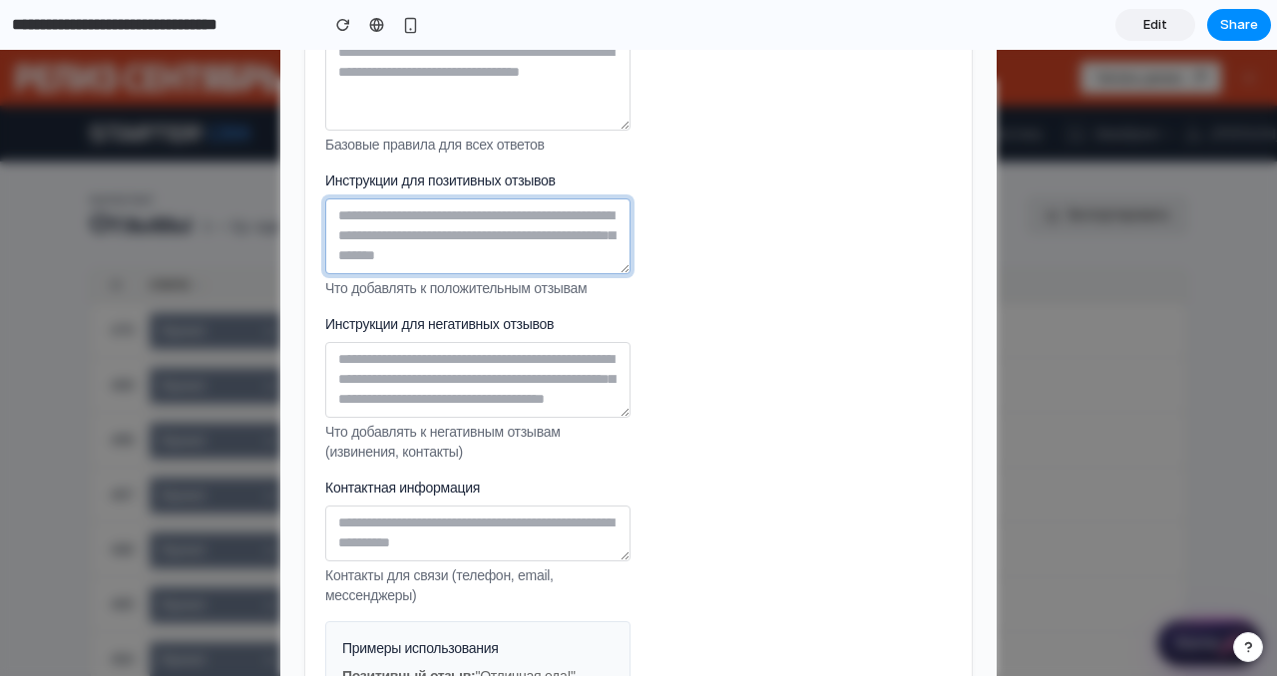
scroll to position [1015, 0]
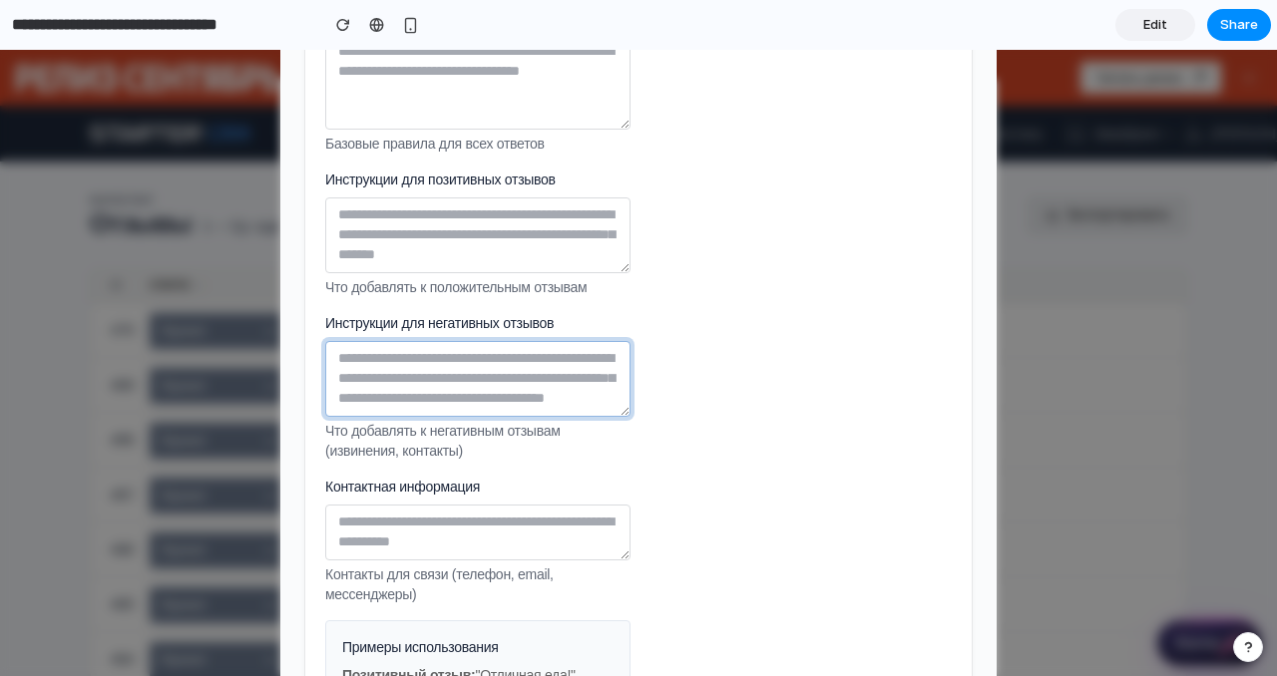
click at [513, 417] on textarea "Инструкции для негативных отзывов" at bounding box center [477, 379] width 305 height 76
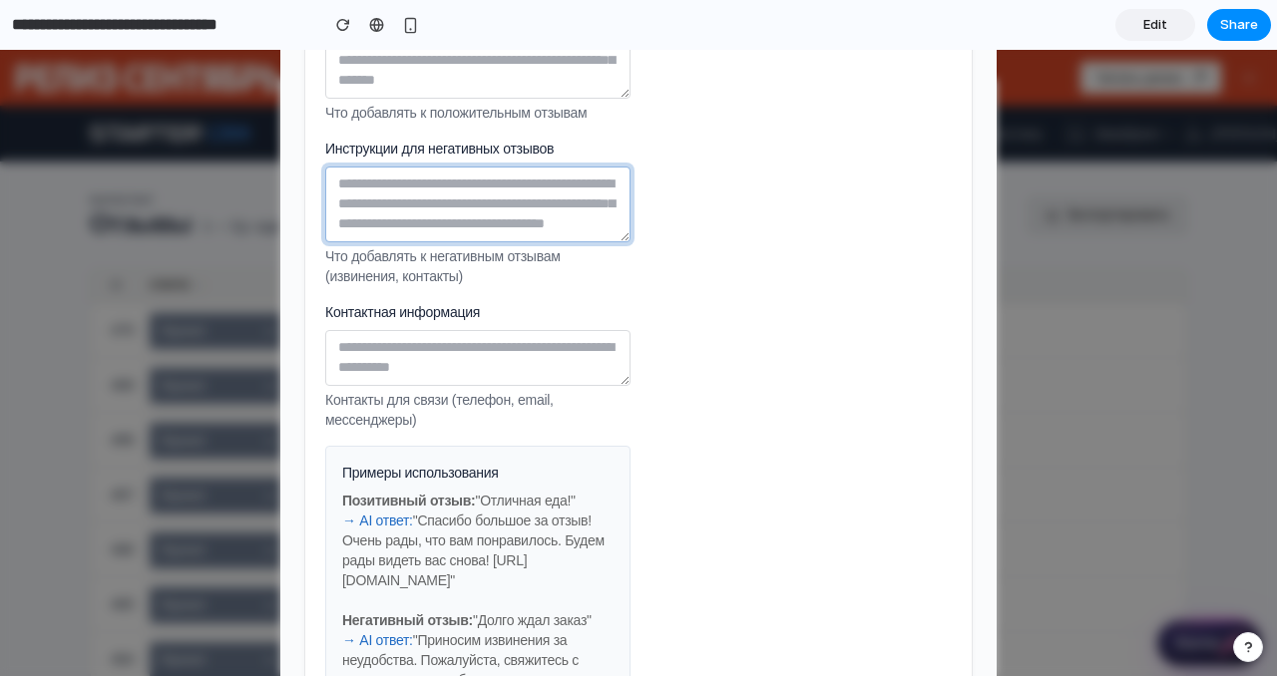
scroll to position [1194, 0]
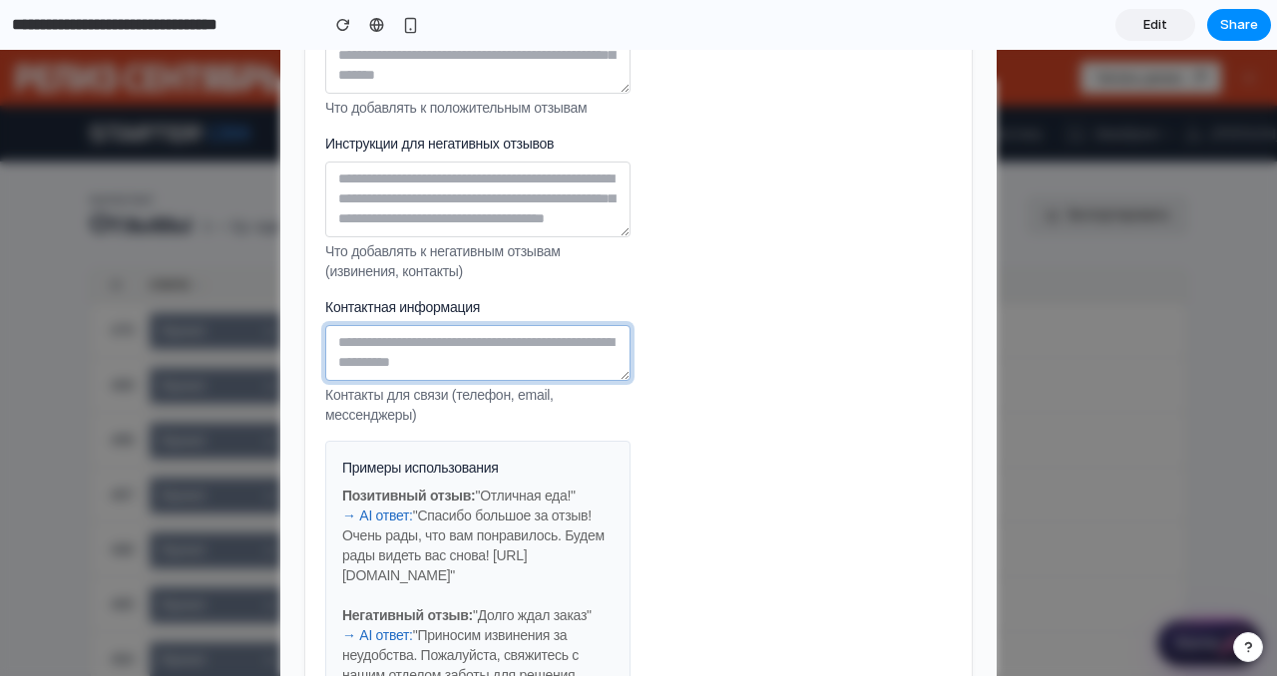
click at [425, 381] on textarea "Контактная информация" at bounding box center [477, 353] width 305 height 56
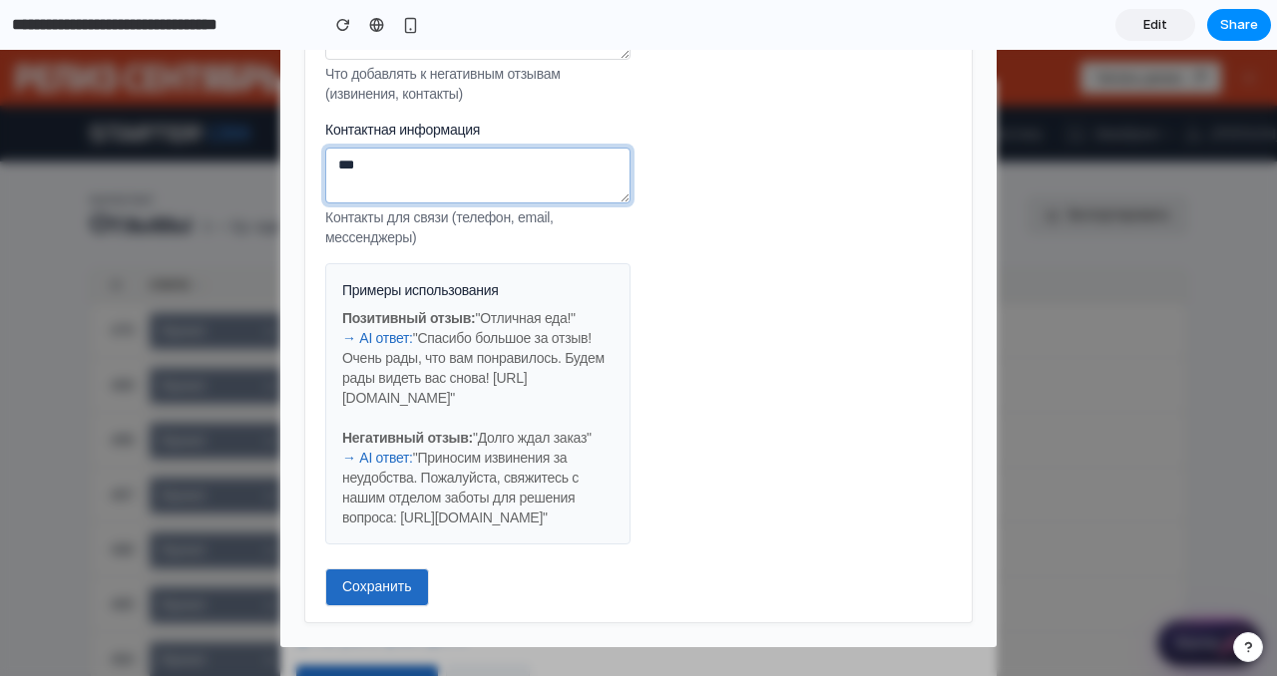
scroll to position [1412, 0]
type textarea "***"
